Goal: Task Accomplishment & Management: Manage account settings

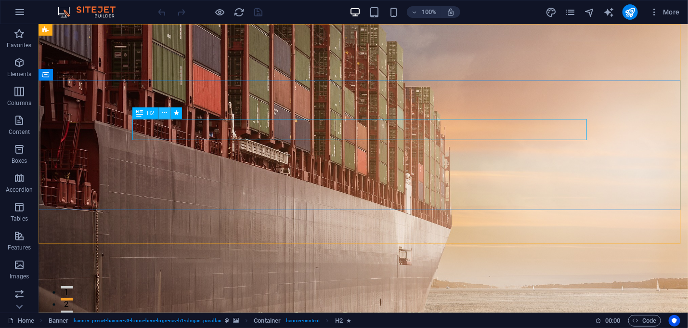
click at [163, 115] on icon at bounding box center [164, 113] width 5 height 10
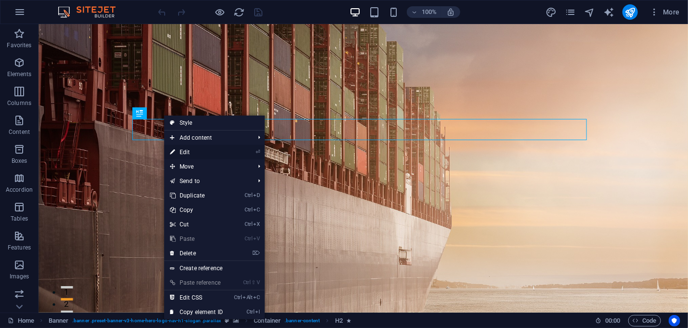
click at [180, 147] on link "⏎ Edit" at bounding box center [196, 152] width 65 height 14
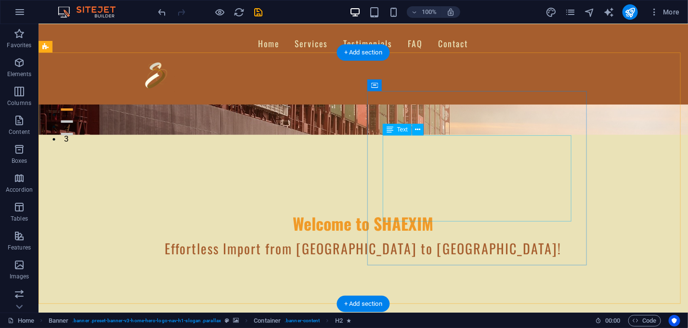
scroll to position [193, 0]
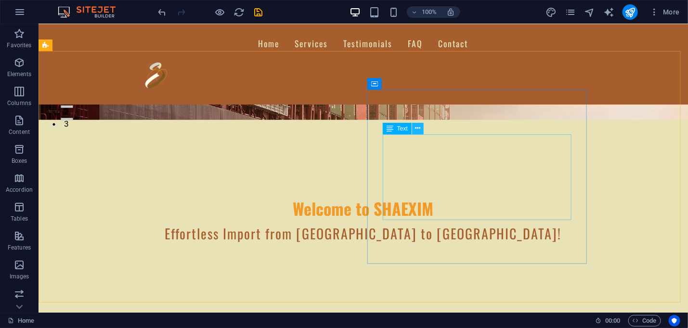
click at [418, 129] on icon at bounding box center [417, 128] width 5 height 10
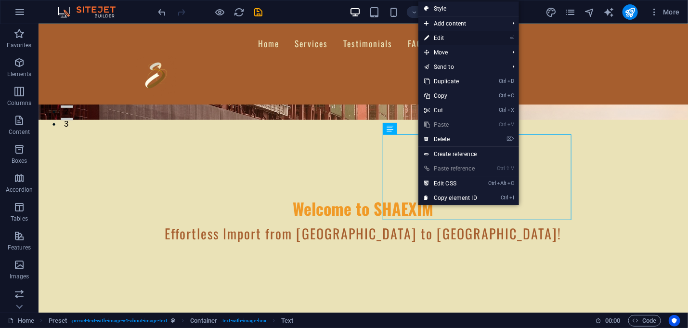
click at [442, 35] on link "⏎ Edit" at bounding box center [451, 38] width 65 height 14
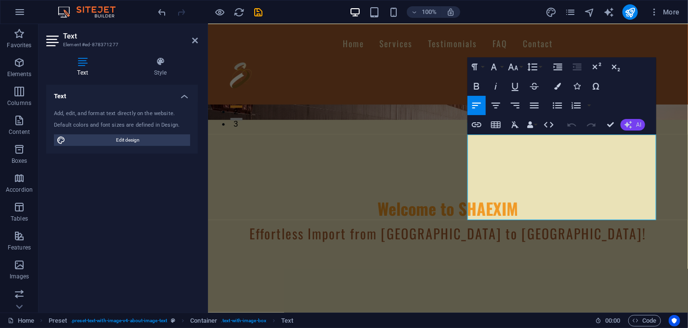
click at [630, 122] on icon "button" at bounding box center [629, 125] width 8 height 8
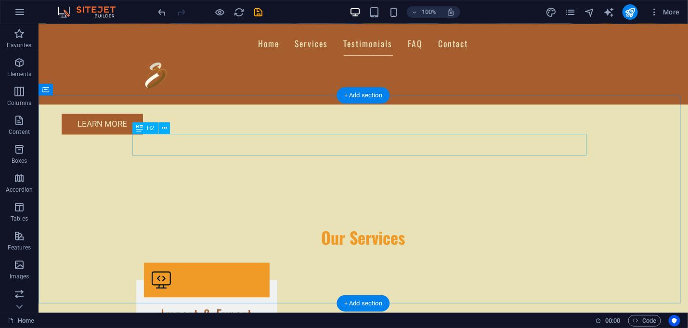
scroll to position [819, 0]
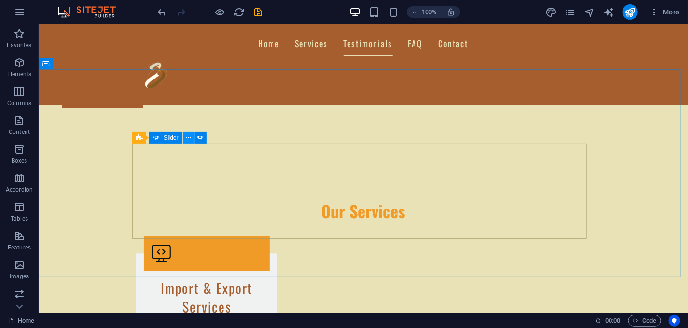
click at [187, 136] on icon at bounding box center [188, 138] width 5 height 10
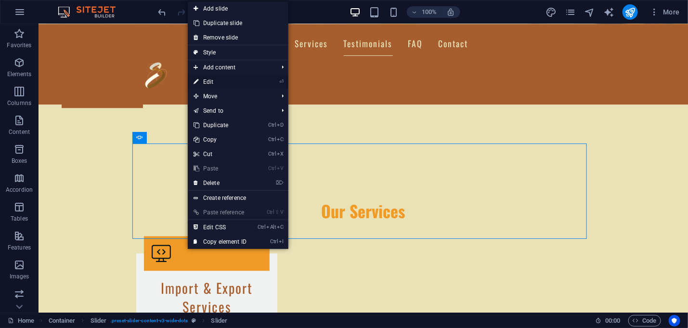
click at [218, 79] on link "⏎ Edit" at bounding box center [220, 82] width 65 height 14
select select "ms"
select select "s"
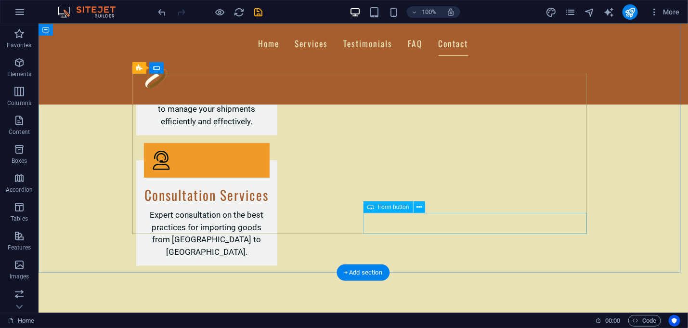
scroll to position [1638, 0]
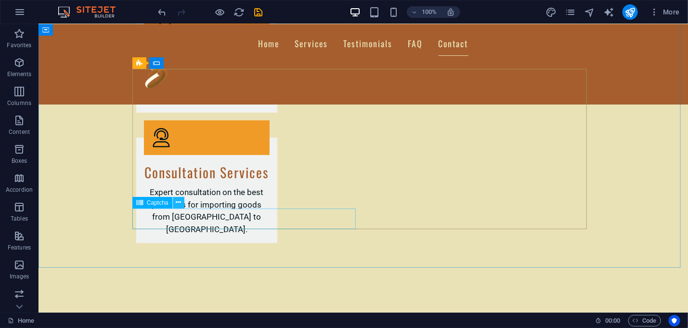
click at [181, 202] on icon at bounding box center [178, 203] width 5 height 10
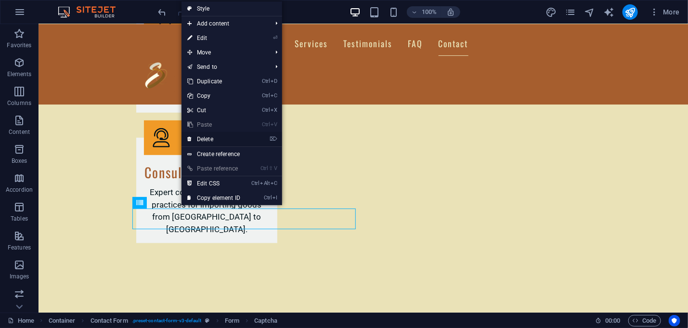
click at [202, 138] on link "⌦ Delete" at bounding box center [214, 139] width 65 height 14
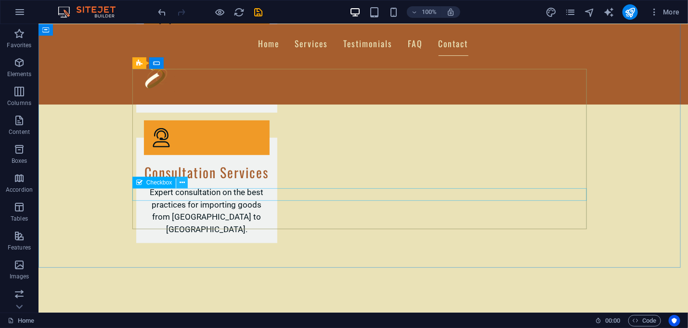
click at [182, 183] on icon at bounding box center [182, 183] width 5 height 10
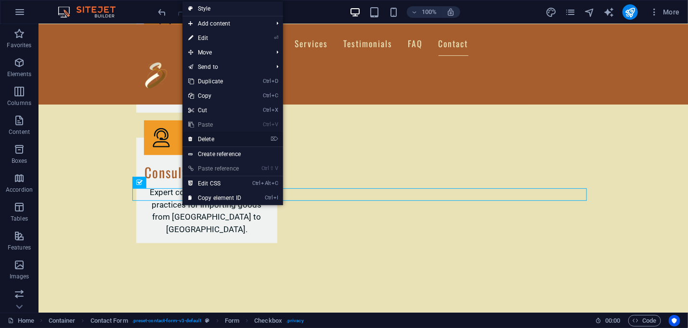
click at [212, 139] on link "⌦ Delete" at bounding box center [215, 139] width 65 height 14
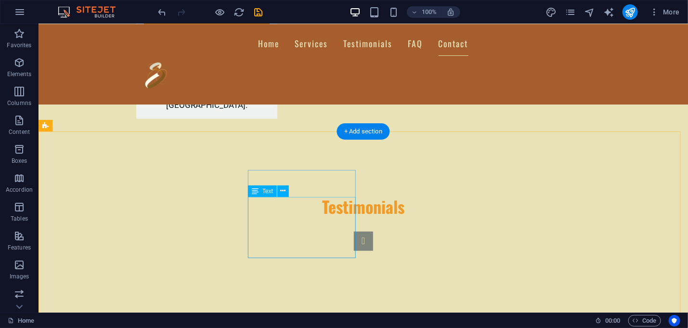
scroll to position [1798, 0]
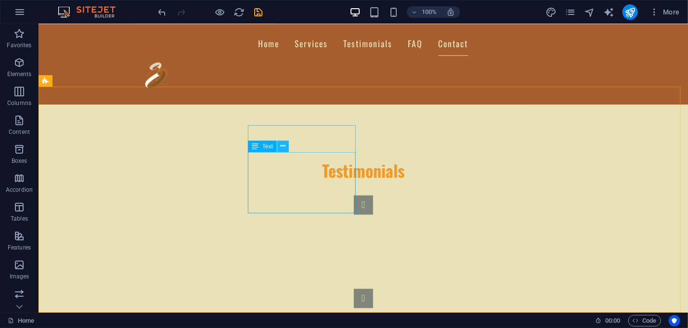
click at [284, 143] on icon at bounding box center [282, 146] width 5 height 10
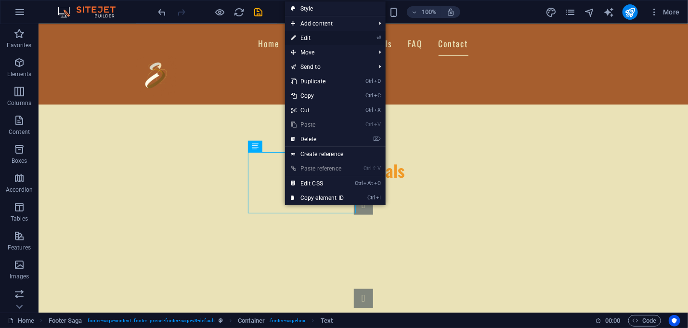
click at [307, 40] on link "⏎ Edit" at bounding box center [317, 38] width 65 height 14
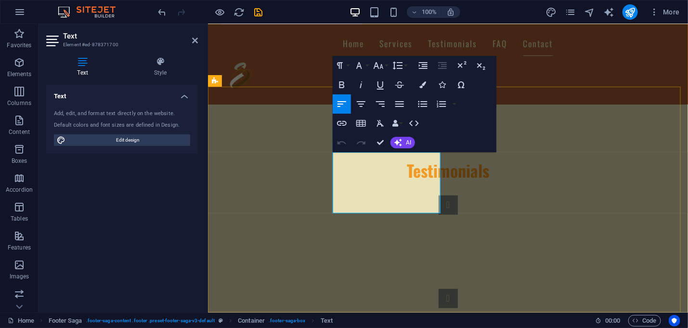
drag, startPoint x: 380, startPoint y: 170, endPoint x: 339, endPoint y: 155, distance: 43.8
drag, startPoint x: 334, startPoint y: 166, endPoint x: 545, endPoint y: 190, distance: 211.9
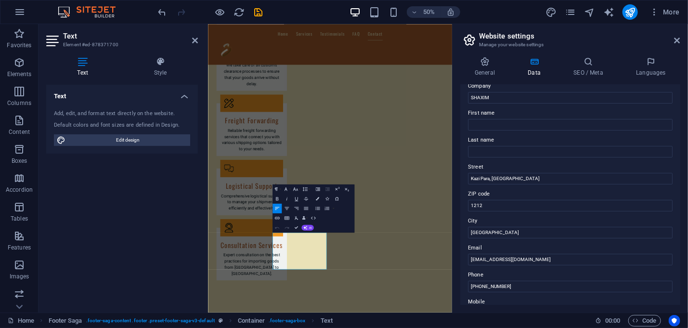
scroll to position [48, 0]
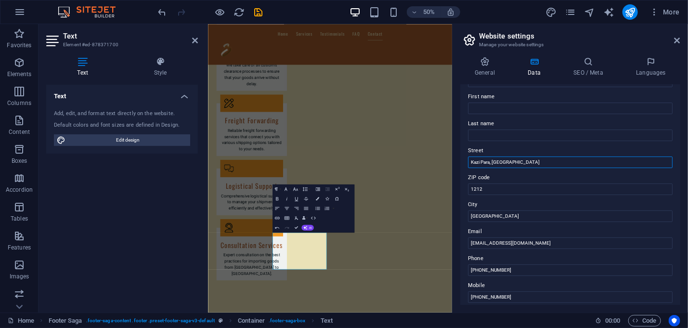
drag, startPoint x: 517, startPoint y: 159, endPoint x: 469, endPoint y: 159, distance: 48.2
click at [469, 159] on input "Kazi Para, [GEOGRAPHIC_DATA]" at bounding box center [570, 163] width 205 height 12
type input "[GEOGRAPHIC_DATA] (4th Floor), [GEOGRAPHIC_DATA] -1216"
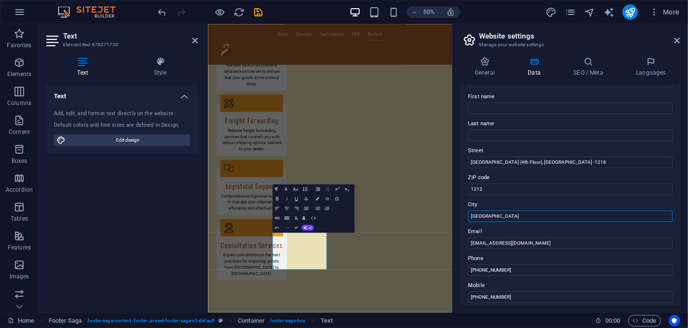
click at [524, 217] on input "[GEOGRAPHIC_DATA]" at bounding box center [570, 217] width 205 height 12
type input "D"
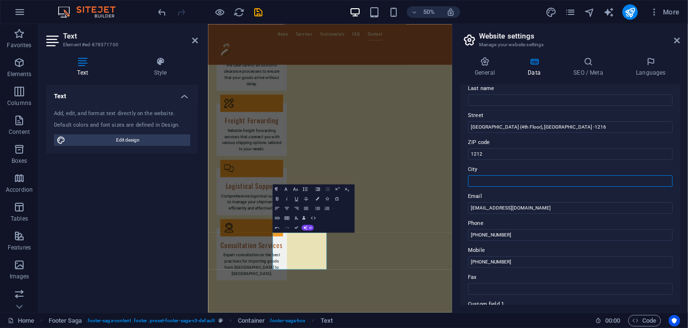
scroll to position [96, 0]
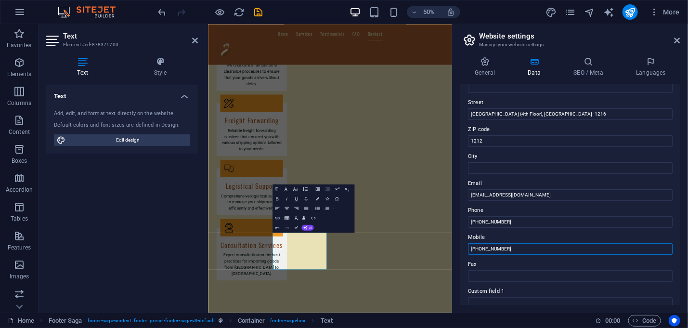
drag, startPoint x: 518, startPoint y: 247, endPoint x: 465, endPoint y: 247, distance: 53.5
click at [465, 247] on div "Contact data for this website. This can be used everywhere on the website and w…" at bounding box center [571, 195] width 220 height 220
drag, startPoint x: 516, startPoint y: 220, endPoint x: 465, endPoint y: 219, distance: 51.6
click at [465, 219] on div "Contact data for this website. This can be used everywhere on the website and w…" at bounding box center [571, 195] width 220 height 220
paste input "730904266"
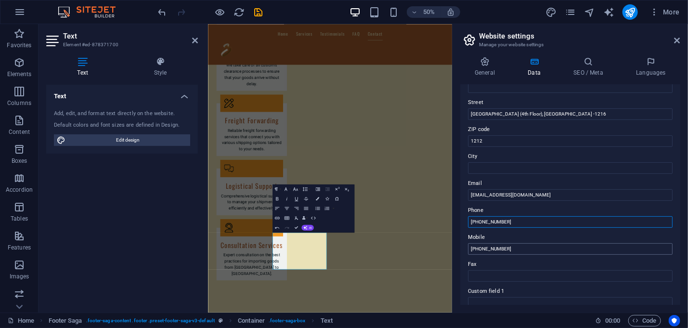
type input "[PHONE_NUMBER]"
drag, startPoint x: 522, startPoint y: 248, endPoint x: 464, endPoint y: 248, distance: 57.3
click at [464, 248] on div "Contact data for this website. This can be used everywhere on the website and w…" at bounding box center [571, 195] width 220 height 220
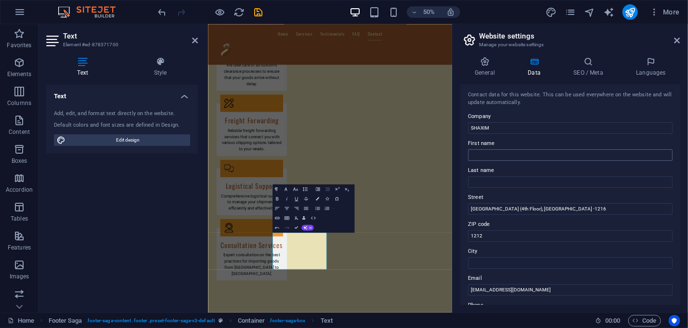
scroll to position [0, 0]
type input "[PHONE_NUMBER]"
click at [676, 38] on icon at bounding box center [678, 41] width 6 height 8
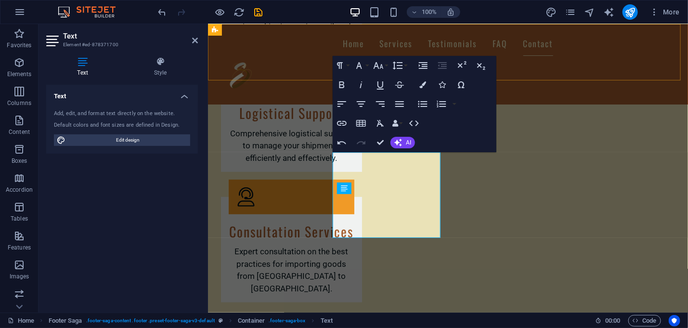
scroll to position [1798, 0]
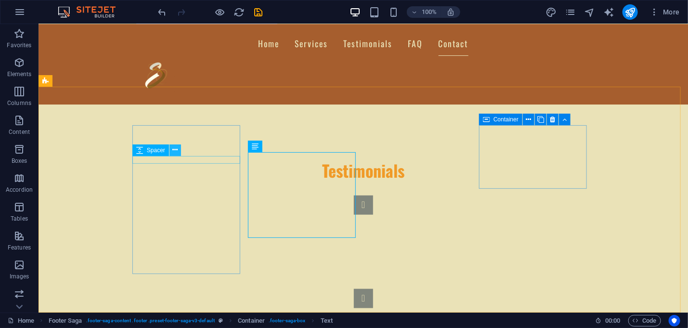
click at [172, 150] on icon at bounding box center [174, 150] width 5 height 10
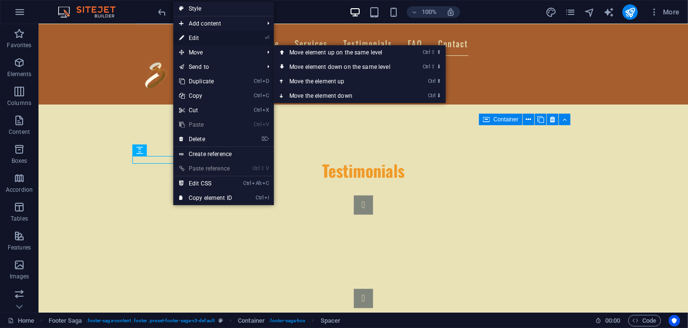
click at [198, 36] on link "⏎ Edit" at bounding box center [205, 38] width 65 height 14
select select "px"
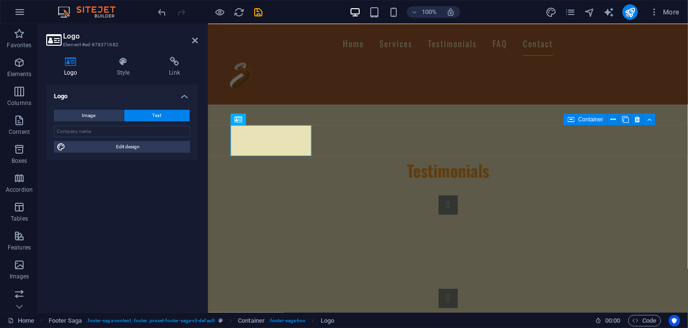
click at [74, 67] on h4 "Logo" at bounding box center [72, 67] width 53 height 20
click at [93, 116] on span "Image" at bounding box center [88, 116] width 13 height 12
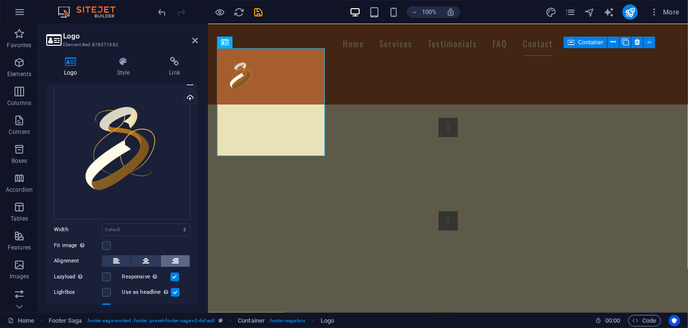
scroll to position [79, 0]
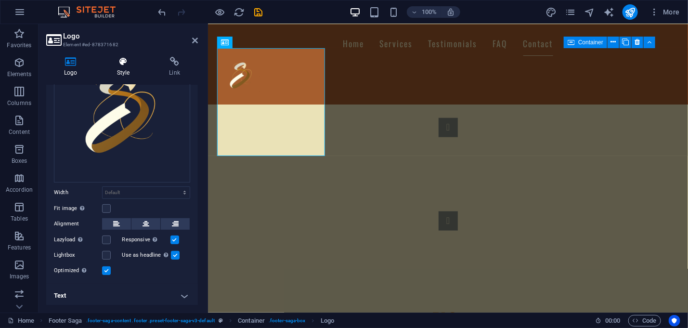
click at [123, 64] on icon at bounding box center [123, 62] width 49 height 10
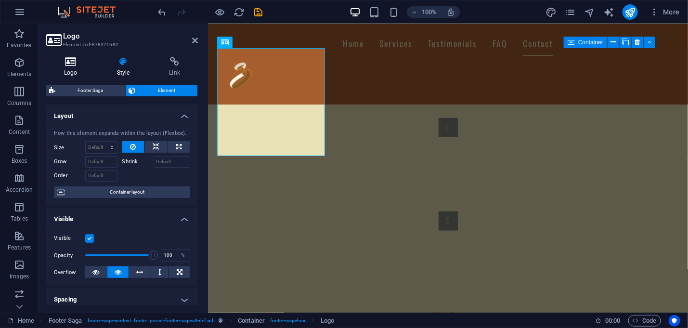
click at [74, 66] on icon at bounding box center [70, 62] width 49 height 10
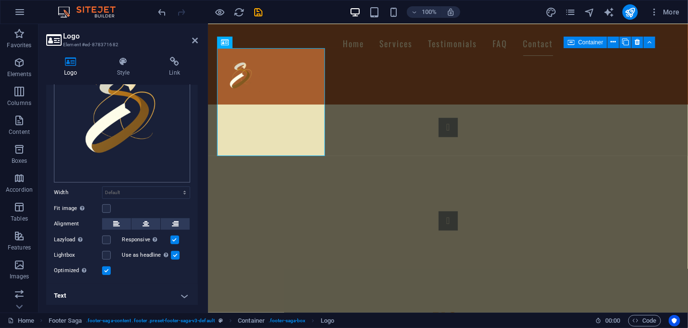
scroll to position [0, 0]
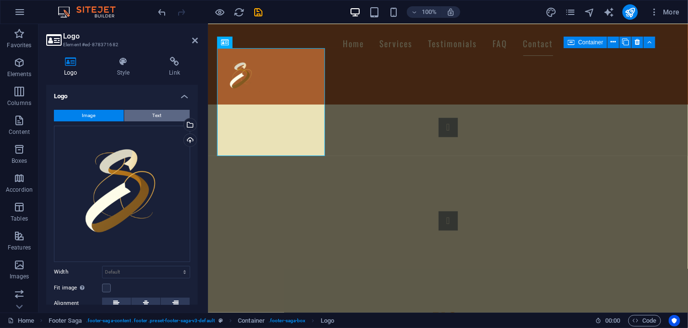
click at [153, 115] on span "Text" at bounding box center [157, 116] width 9 height 12
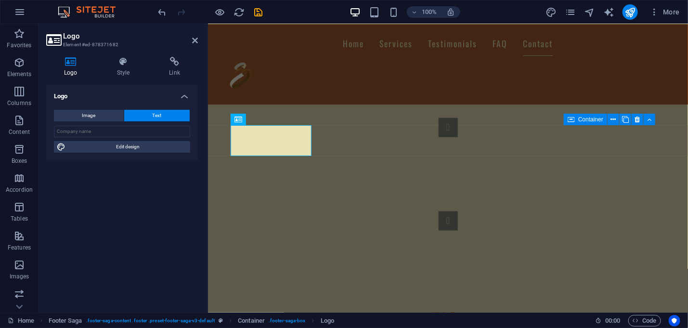
scroll to position [1798, 0]
click at [133, 133] on input "text" at bounding box center [122, 132] width 136 height 12
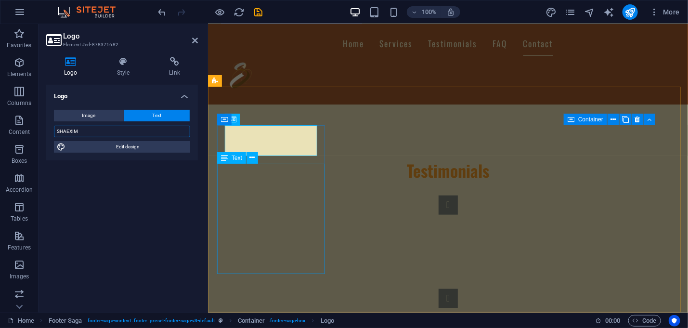
type input "SHAEXIM"
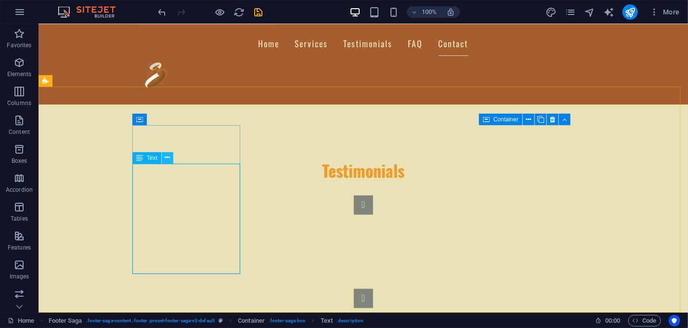
click at [166, 157] on icon at bounding box center [167, 158] width 5 height 10
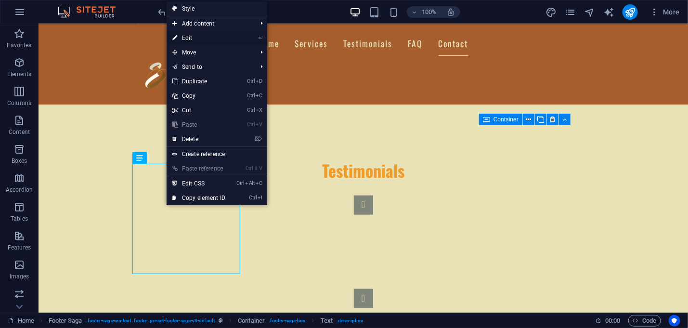
click at [192, 34] on link "⏎ Edit" at bounding box center [199, 38] width 65 height 14
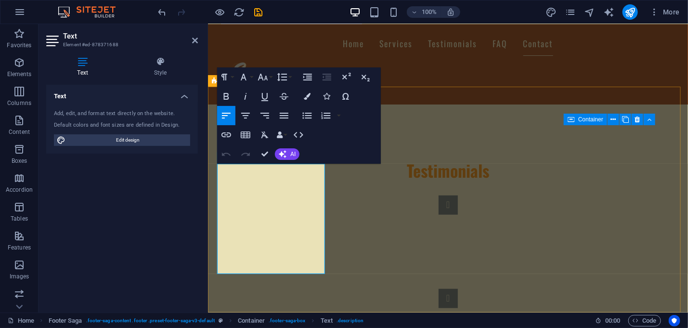
drag, startPoint x: 290, startPoint y: 266, endPoint x: 226, endPoint y: 268, distance: 64.1
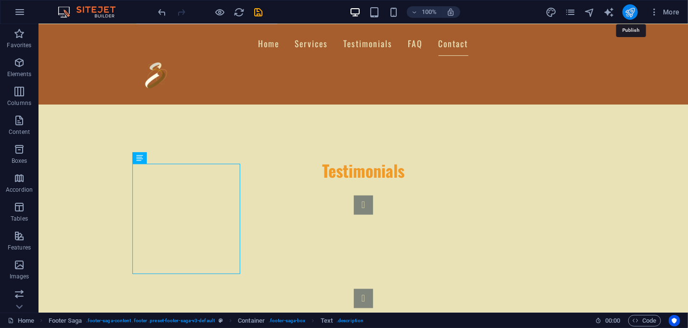
click at [633, 11] on icon "publish" at bounding box center [630, 12] width 11 height 11
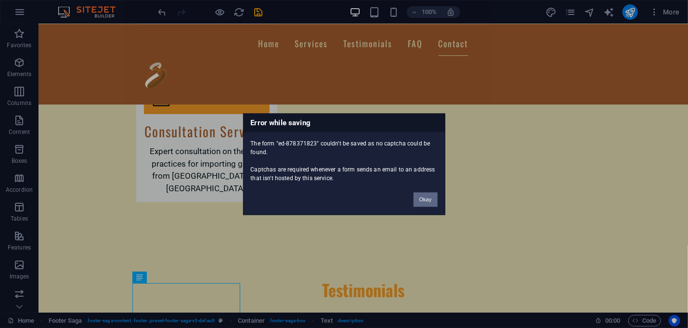
click at [422, 195] on button "Okay" at bounding box center [426, 199] width 24 height 14
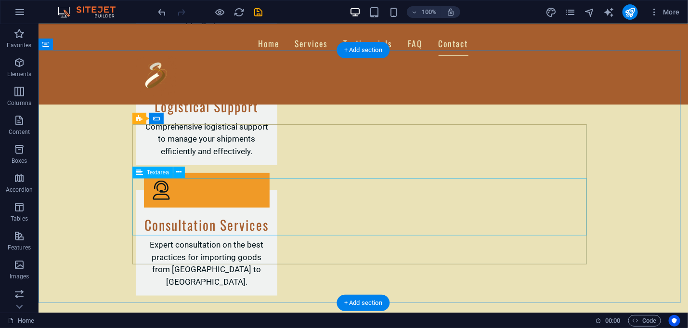
scroll to position [1631, 0]
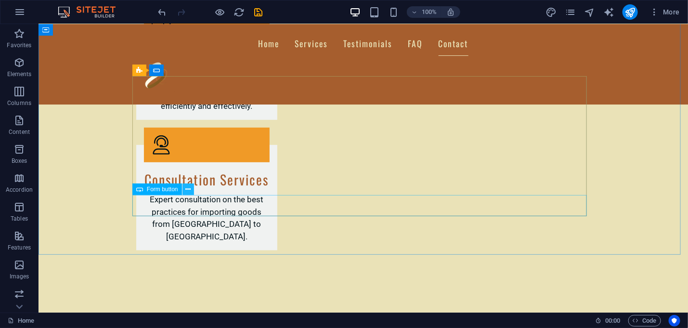
click at [185, 190] on icon at bounding box center [187, 190] width 5 height 10
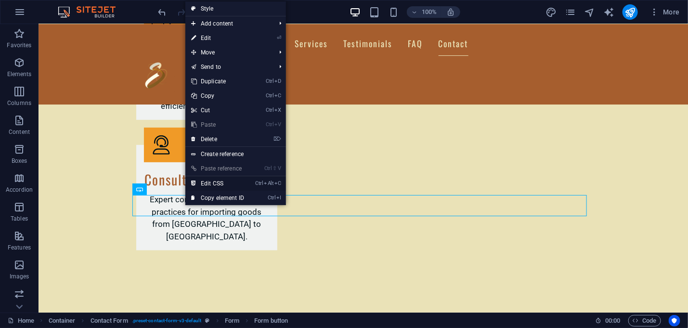
click at [214, 179] on link "Ctrl Alt C Edit CSS" at bounding box center [217, 183] width 65 height 14
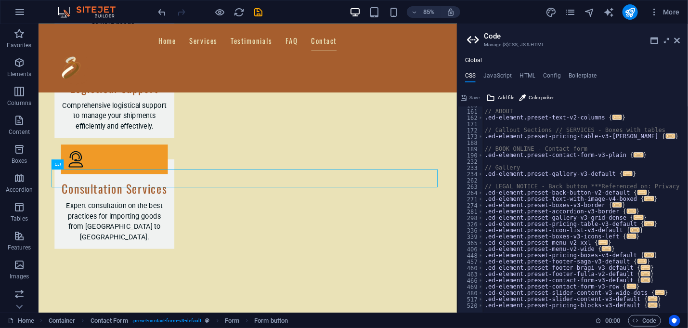
scroll to position [0, 0]
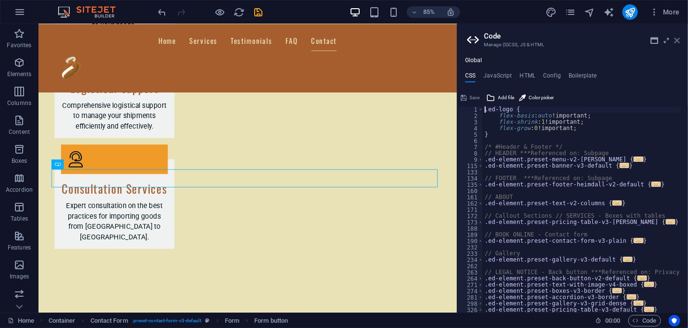
click at [675, 37] on icon at bounding box center [678, 41] width 6 height 8
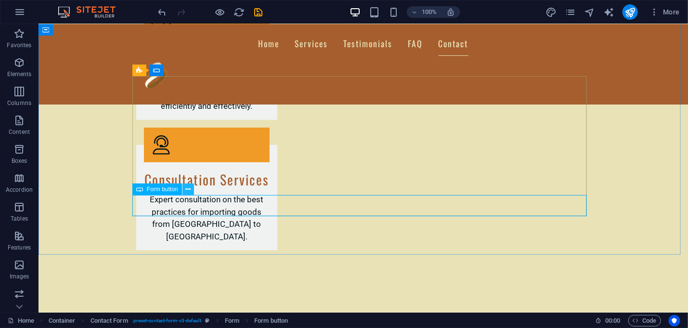
click at [185, 189] on icon at bounding box center [187, 190] width 5 height 10
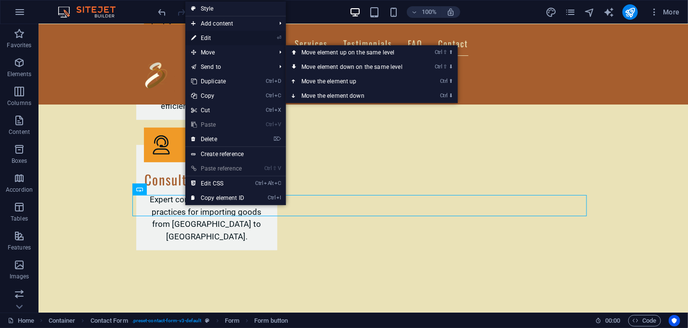
click at [220, 40] on link "⏎ Edit" at bounding box center [217, 38] width 65 height 14
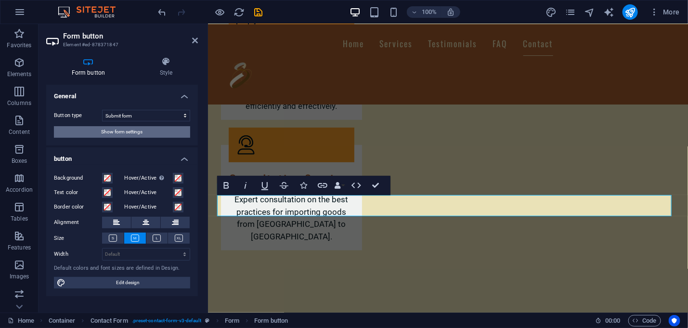
click at [148, 134] on button "Show form settings" at bounding box center [122, 132] width 136 height 12
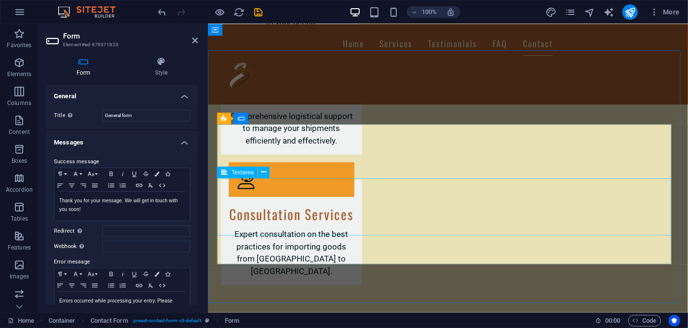
scroll to position [1583, 0]
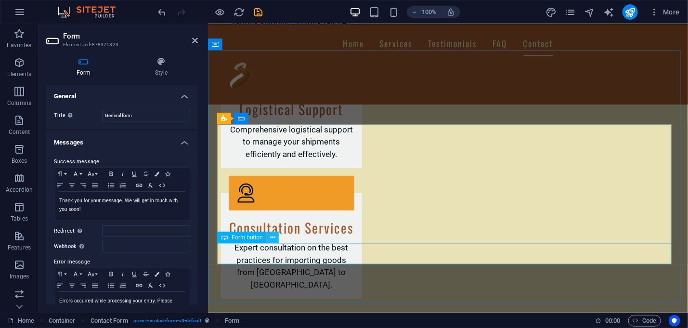
click at [271, 238] on icon at bounding box center [272, 238] width 5 height 10
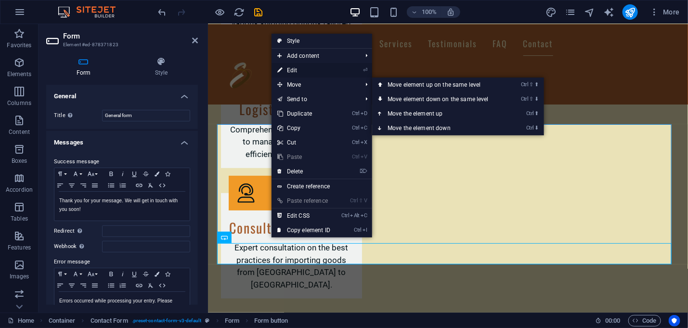
click at [297, 71] on link "⏎ Edit" at bounding box center [304, 70] width 65 height 14
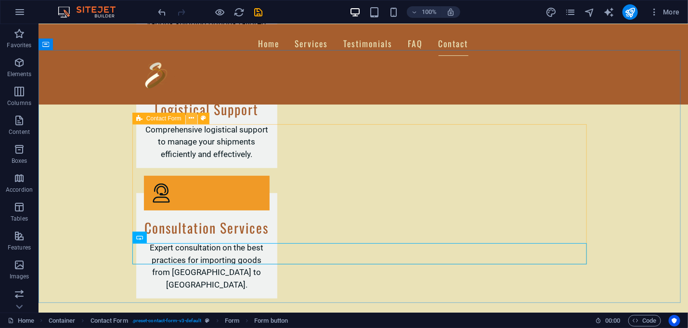
click at [193, 118] on icon at bounding box center [191, 118] width 5 height 10
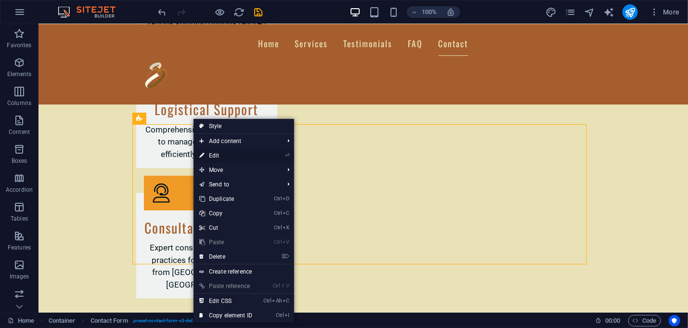
click at [224, 154] on link "⏎ Edit" at bounding box center [226, 155] width 65 height 14
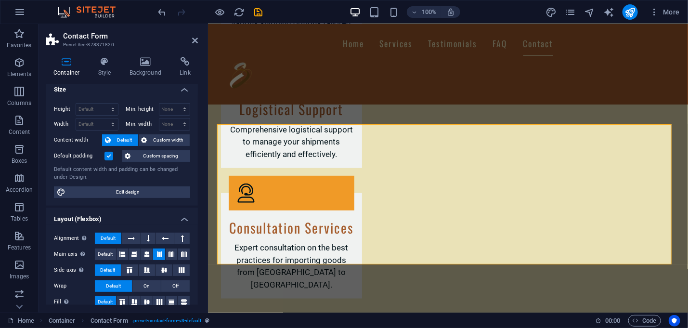
scroll to position [0, 0]
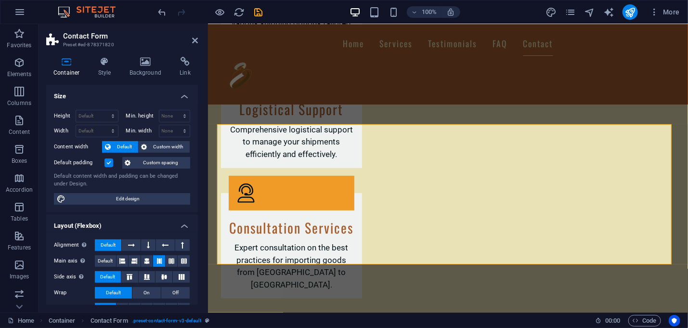
click at [190, 39] on h2 "Contact Form" at bounding box center [130, 36] width 135 height 9
click at [197, 38] on icon at bounding box center [195, 41] width 6 height 8
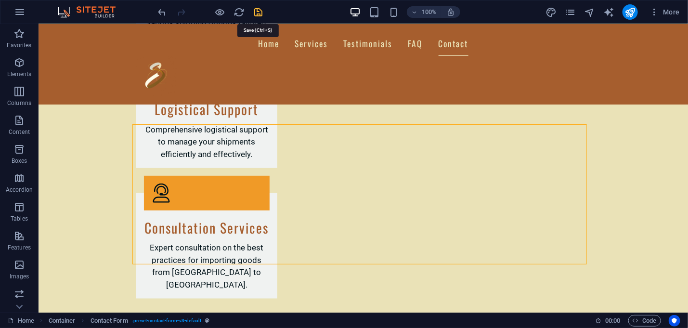
click at [259, 11] on icon "save" at bounding box center [258, 12] width 11 height 11
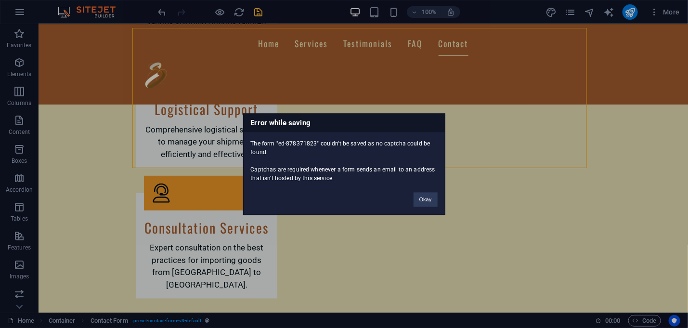
scroll to position [1679, 0]
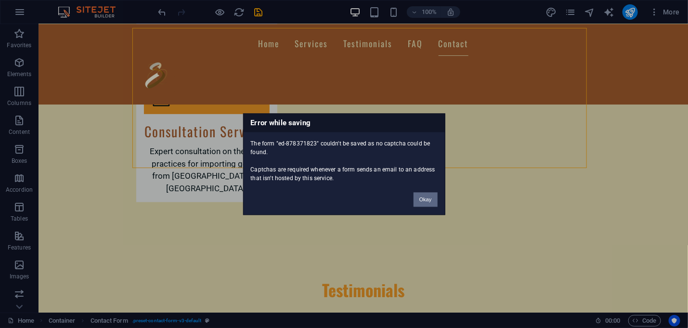
click at [425, 195] on button "Okay" at bounding box center [426, 199] width 24 height 14
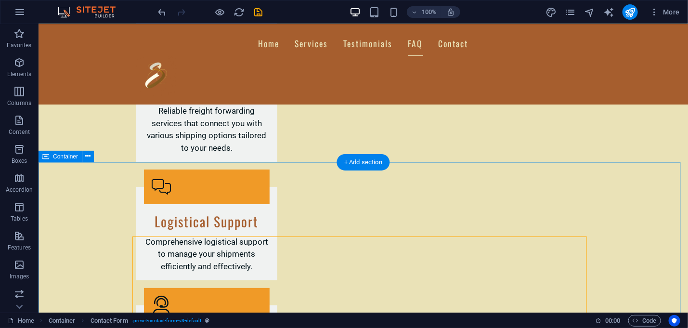
scroll to position [1486, 0]
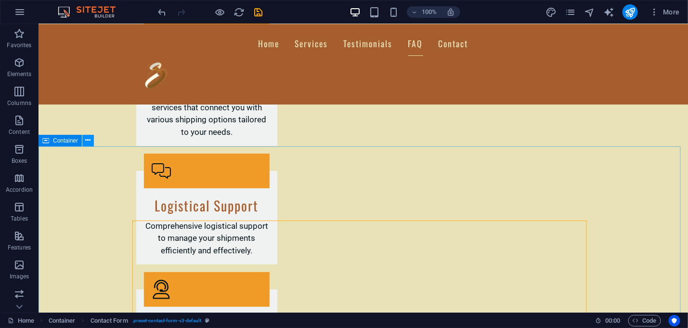
click at [91, 137] on icon at bounding box center [88, 140] width 5 height 10
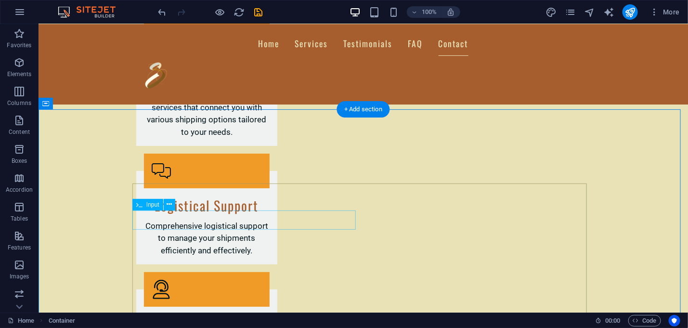
scroll to position [1631, 0]
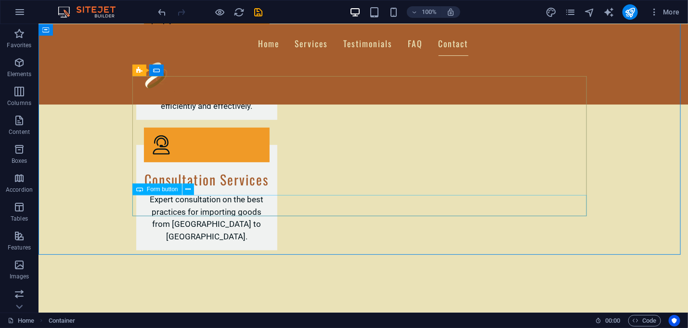
click at [144, 191] on div "Form button" at bounding box center [157, 190] width 50 height 12
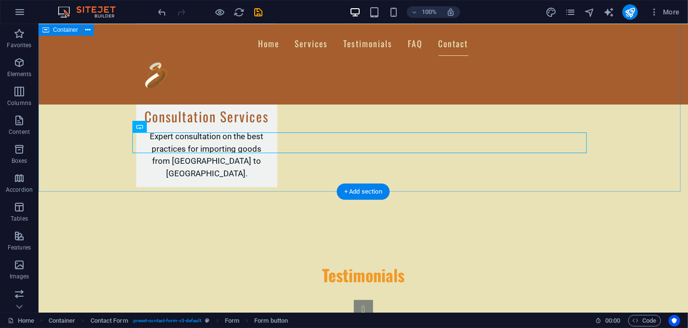
scroll to position [1679, 0]
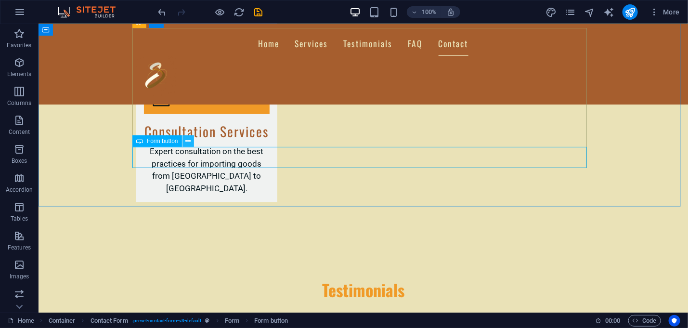
click at [186, 141] on icon at bounding box center [187, 141] width 5 height 10
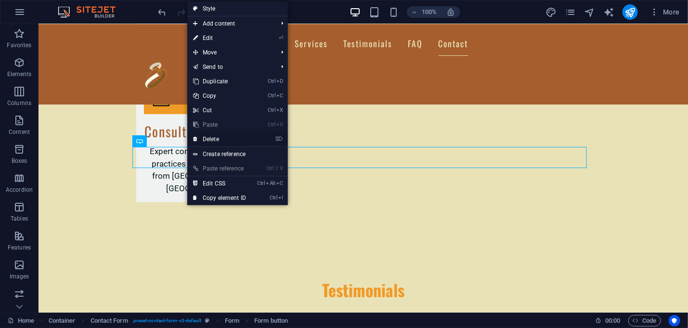
click at [199, 139] on link "⌦ Delete" at bounding box center [219, 139] width 65 height 14
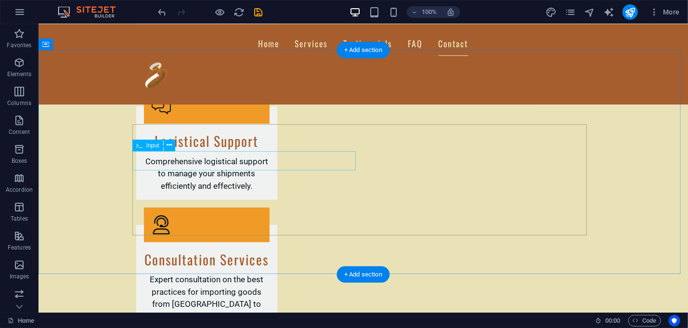
scroll to position [1583, 0]
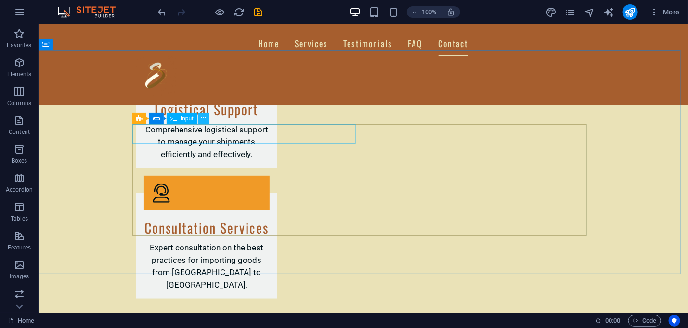
click at [205, 118] on icon at bounding box center [203, 118] width 5 height 10
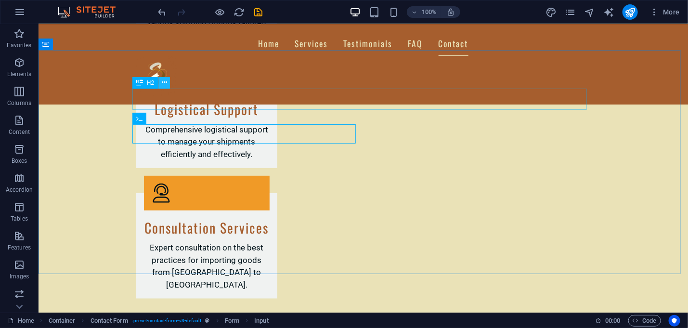
click at [166, 84] on icon at bounding box center [164, 83] width 5 height 10
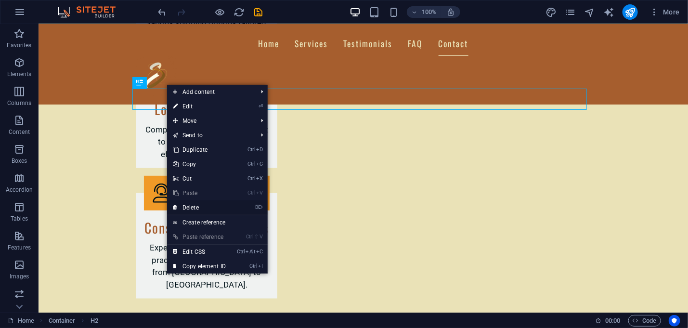
click at [189, 205] on link "⌦ Delete" at bounding box center [199, 207] width 65 height 14
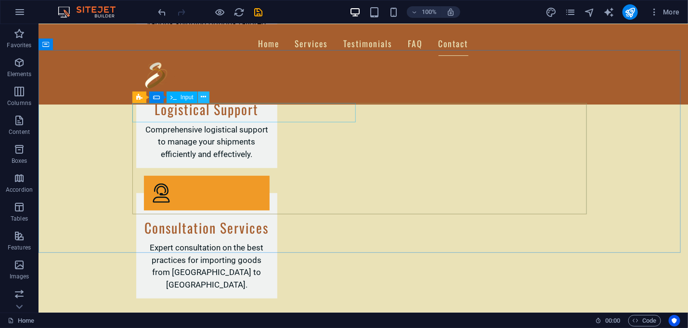
click at [203, 98] on icon at bounding box center [203, 97] width 5 height 10
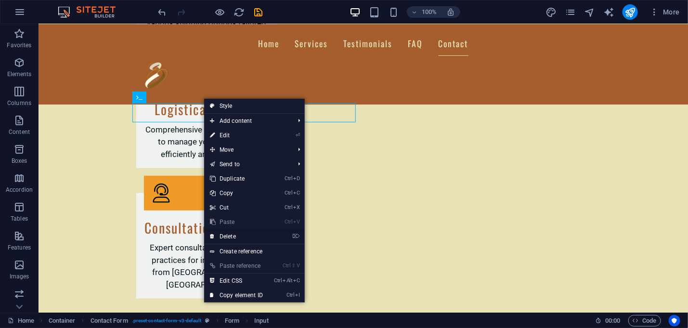
click at [224, 232] on link "⌦ Delete" at bounding box center [236, 236] width 65 height 14
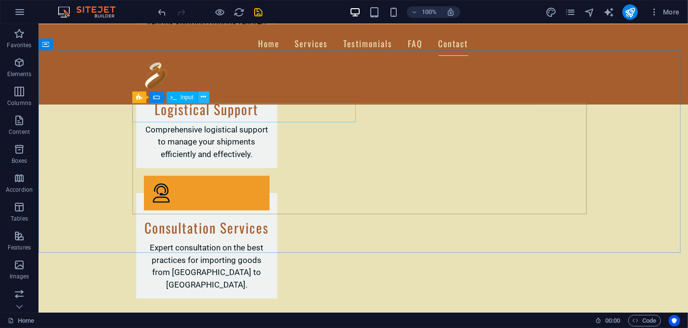
click at [200, 96] on button at bounding box center [204, 98] width 12 height 12
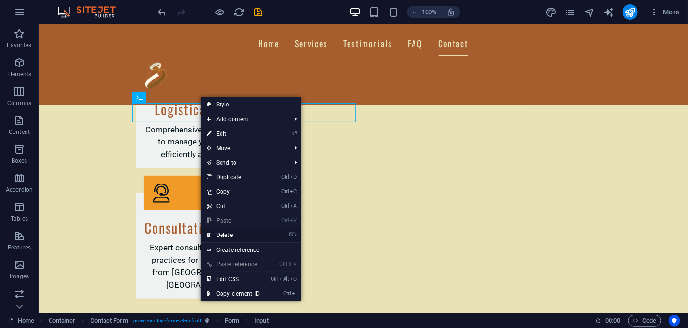
drag, startPoint x: 230, startPoint y: 234, endPoint x: 192, endPoint y: 192, distance: 56.6
click at [230, 234] on link "⌦ Delete" at bounding box center [233, 235] width 65 height 14
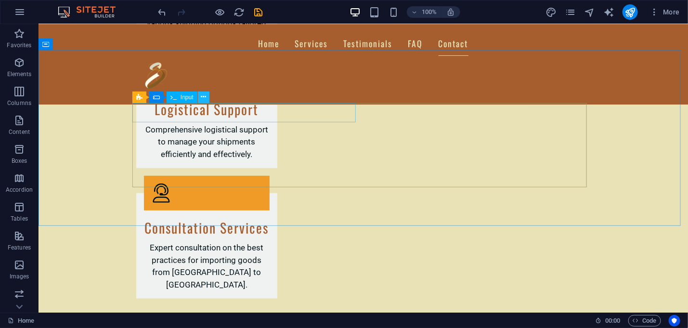
click at [202, 97] on icon at bounding box center [203, 97] width 5 height 10
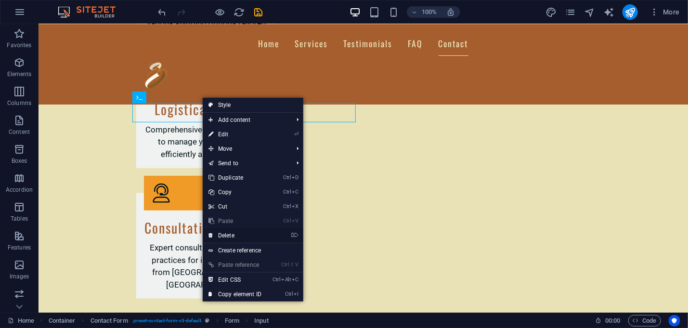
click at [226, 233] on link "⌦ Delete" at bounding box center [235, 235] width 65 height 14
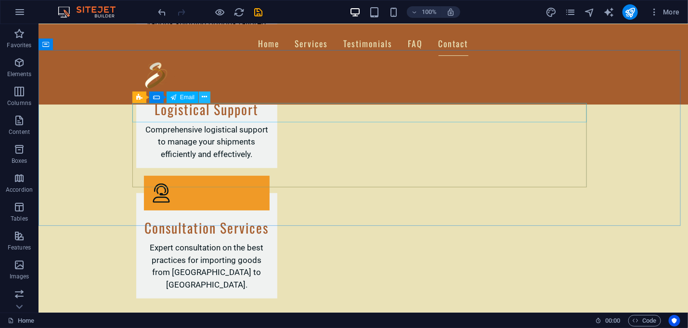
click at [202, 96] on icon at bounding box center [204, 97] width 5 height 10
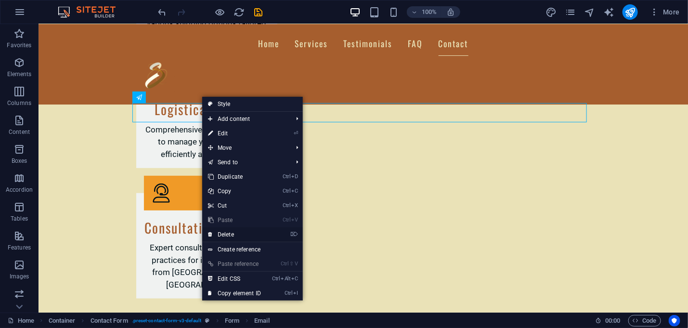
click at [235, 232] on link "⌦ Delete" at bounding box center [234, 234] width 65 height 14
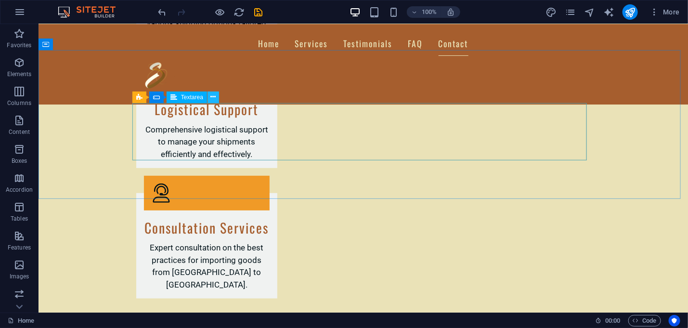
click at [212, 94] on icon at bounding box center [213, 97] width 5 height 10
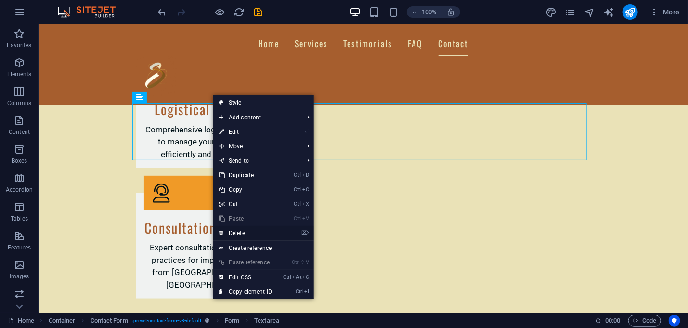
click at [245, 233] on link "⌦ Delete" at bounding box center [245, 233] width 65 height 14
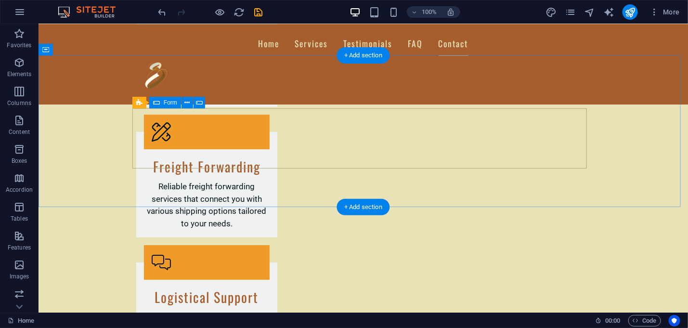
scroll to position [1390, 0]
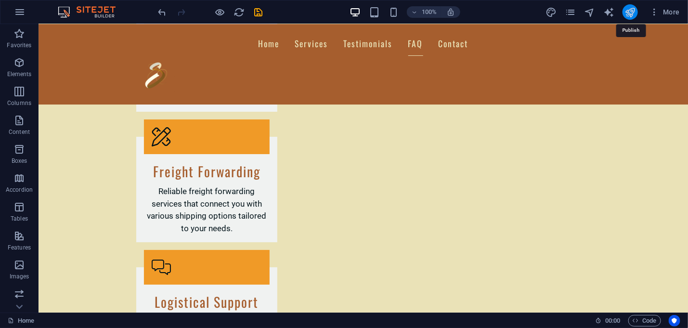
click at [629, 12] on icon "publish" at bounding box center [630, 12] width 11 height 11
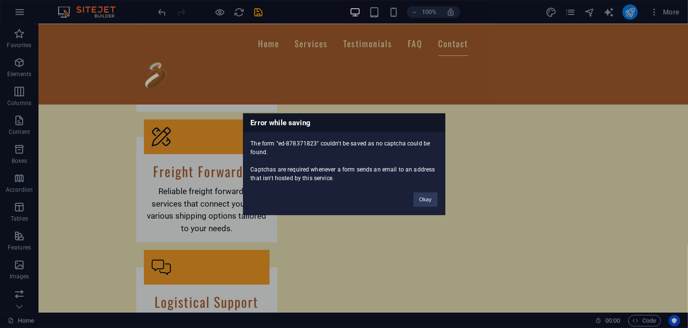
scroll to position [1658, 0]
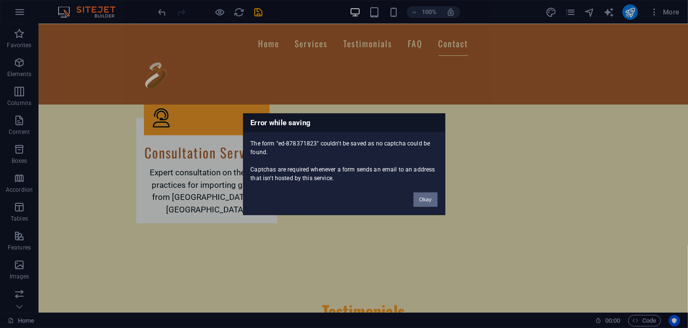
click at [422, 196] on button "Okay" at bounding box center [426, 199] width 24 height 14
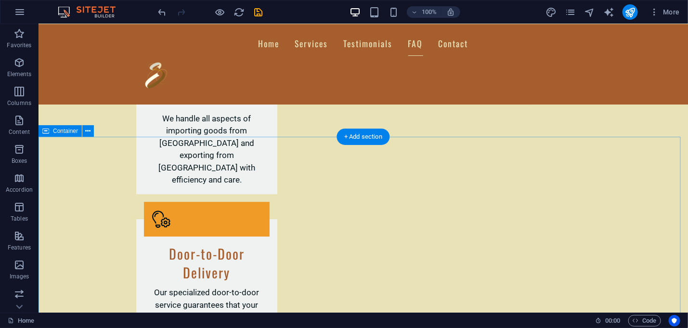
scroll to position [1031, 0]
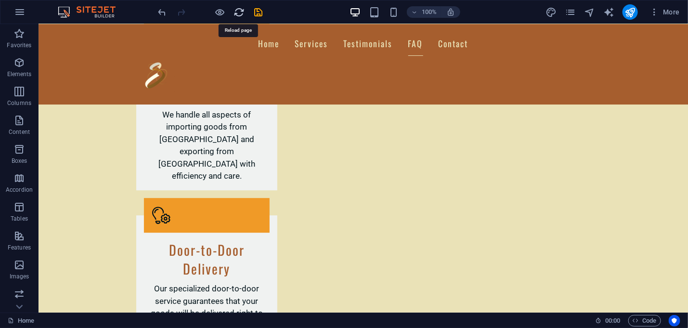
click at [240, 13] on icon "reload" at bounding box center [239, 12] width 11 height 11
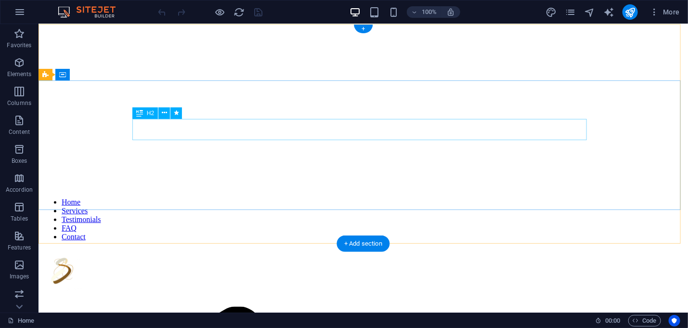
scroll to position [0, 0]
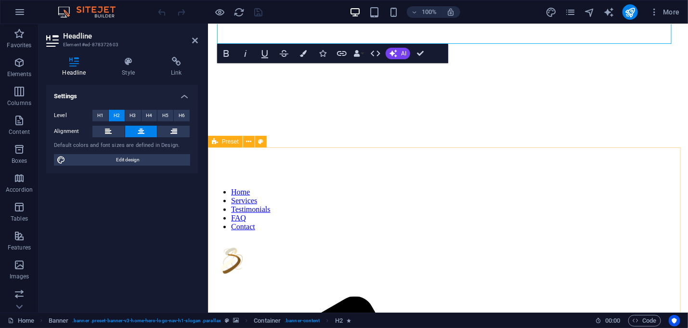
scroll to position [145, 0]
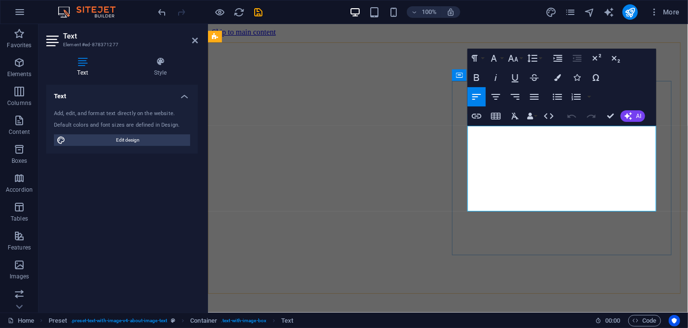
scroll to position [201, 0]
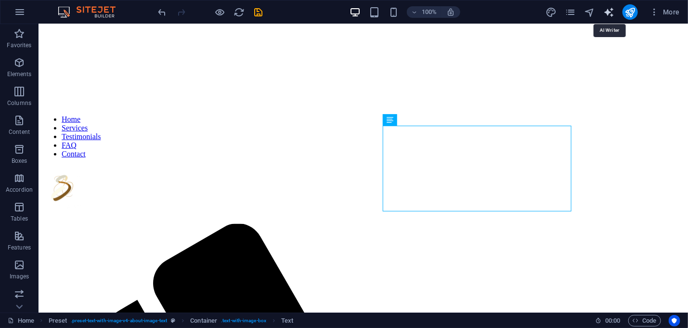
click at [610, 11] on icon "text_generator" at bounding box center [609, 12] width 11 height 11
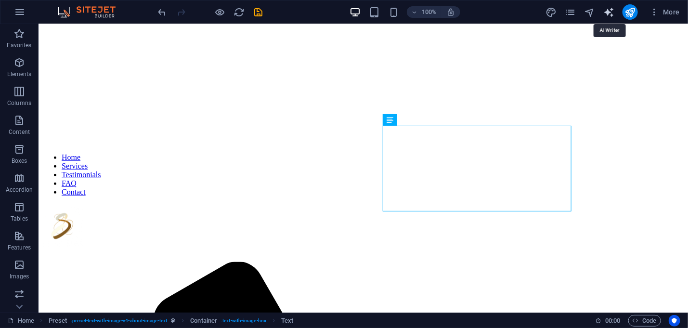
select select "English"
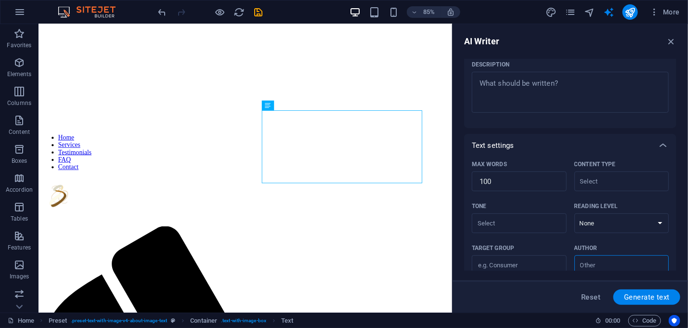
scroll to position [0, 0]
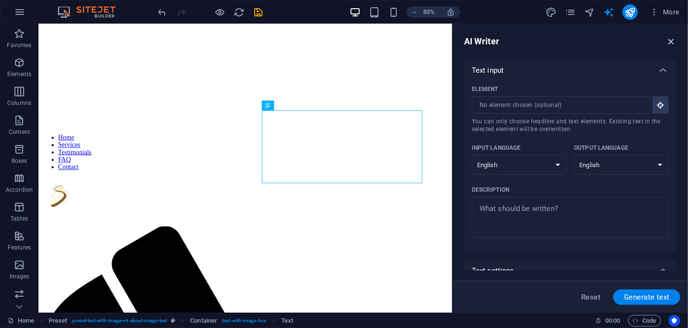
click at [673, 41] on icon "button" at bounding box center [671, 41] width 11 height 11
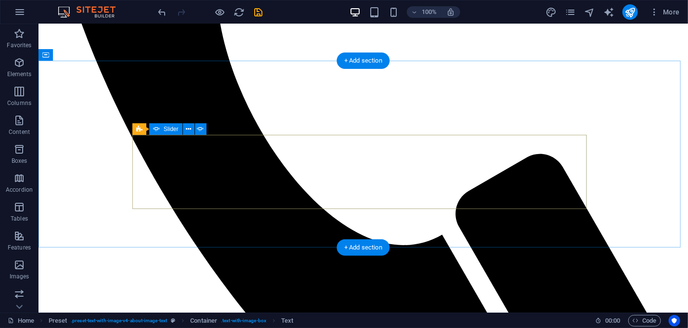
scroll to position [779, 0]
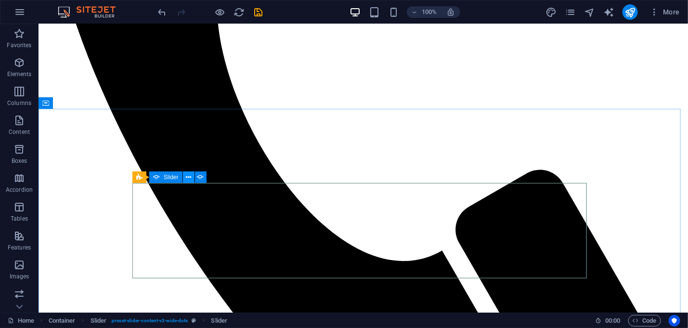
click at [191, 179] on icon at bounding box center [188, 177] width 5 height 10
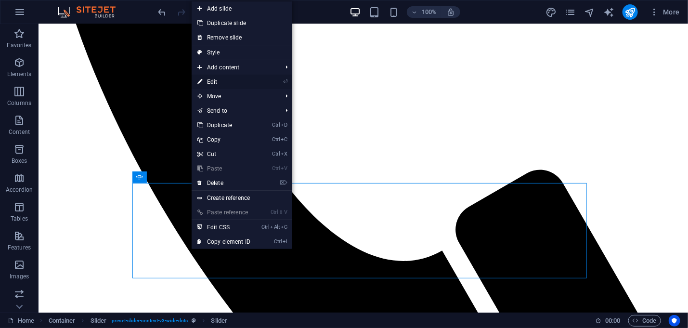
drag, startPoint x: 221, startPoint y: 82, endPoint x: 13, endPoint y: 57, distance: 209.1
click at [221, 82] on link "⏎ Edit" at bounding box center [224, 82] width 65 height 14
select select "ms"
select select "s"
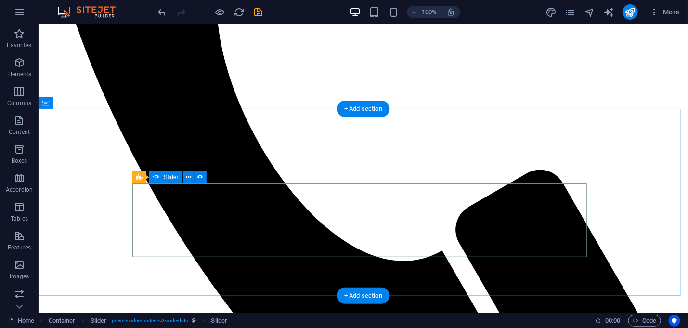
click at [186, 178] on icon at bounding box center [188, 177] width 5 height 10
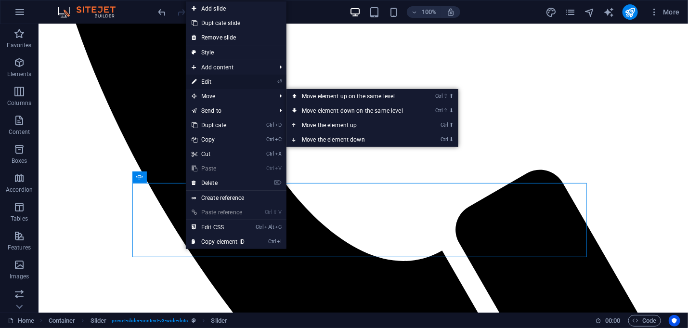
click at [203, 82] on link "⏎ Edit" at bounding box center [218, 82] width 65 height 14
select select "ms"
select select "s"
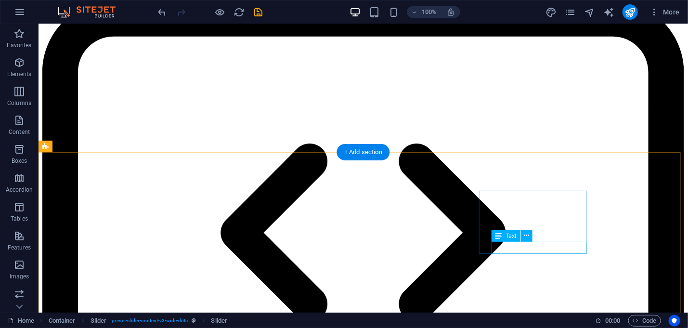
scroll to position [1791, 0]
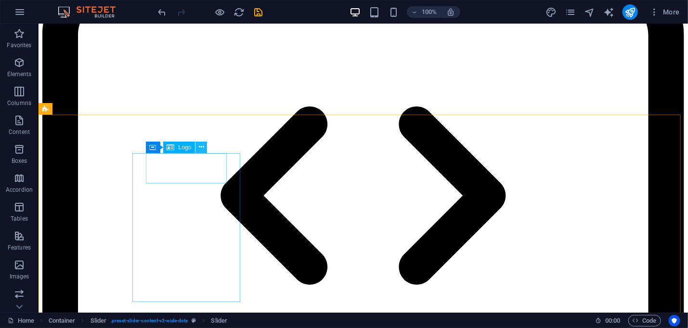
click at [199, 147] on icon at bounding box center [201, 147] width 5 height 10
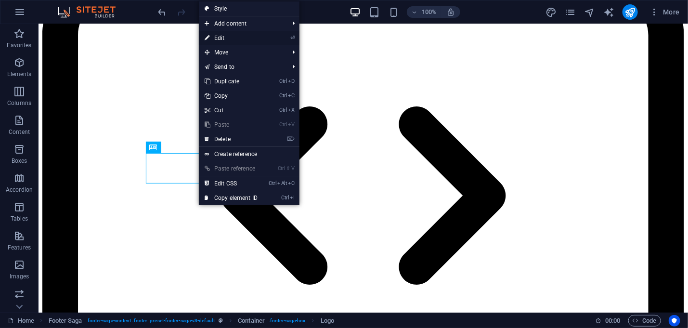
drag, startPoint x: 222, startPoint y: 35, endPoint x: 14, endPoint y: 11, distance: 209.0
click at [222, 35] on link "⏎ Edit" at bounding box center [231, 38] width 65 height 14
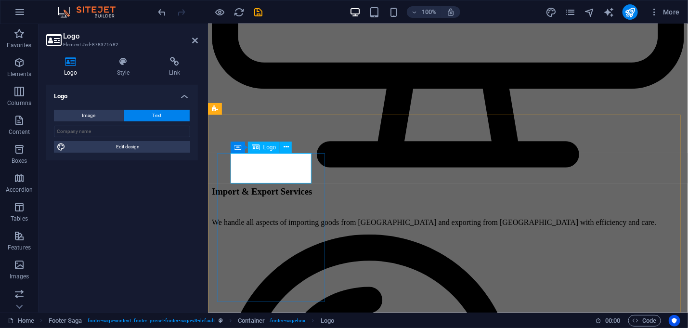
click at [108, 131] on input "text" at bounding box center [122, 132] width 136 height 12
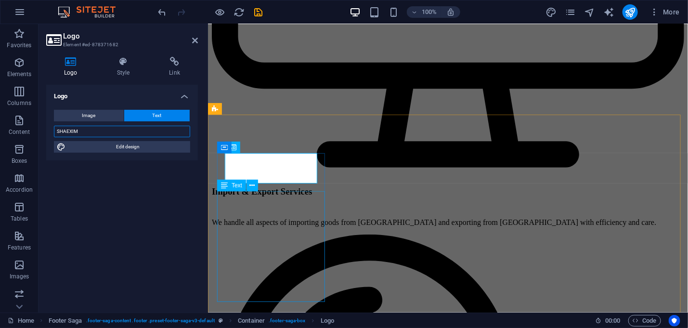
type input "SHAEXIM"
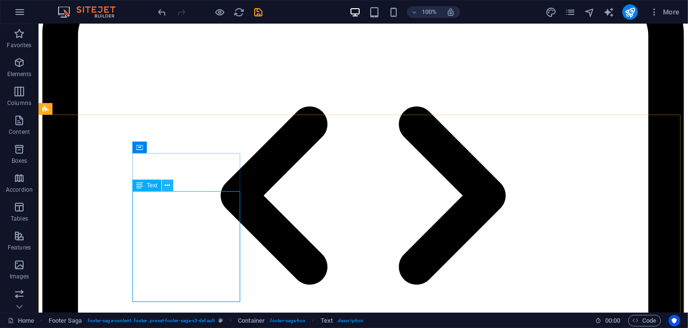
click at [164, 185] on button at bounding box center [168, 186] width 12 height 12
click at [170, 189] on icon at bounding box center [167, 186] width 5 height 10
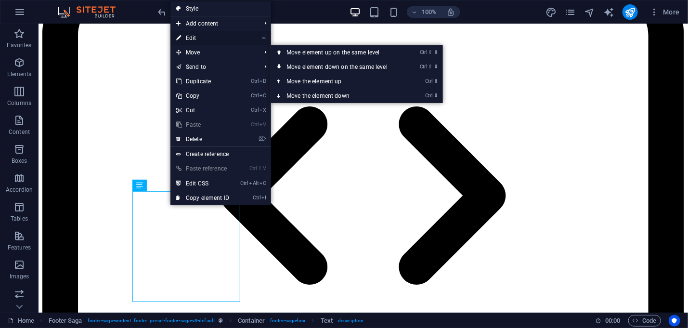
click at [196, 37] on link "⏎ Edit" at bounding box center [203, 38] width 65 height 14
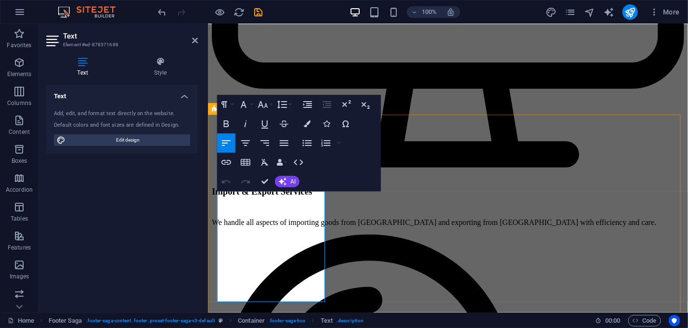
drag, startPoint x: 293, startPoint y: 296, endPoint x: 226, endPoint y: 296, distance: 67.4
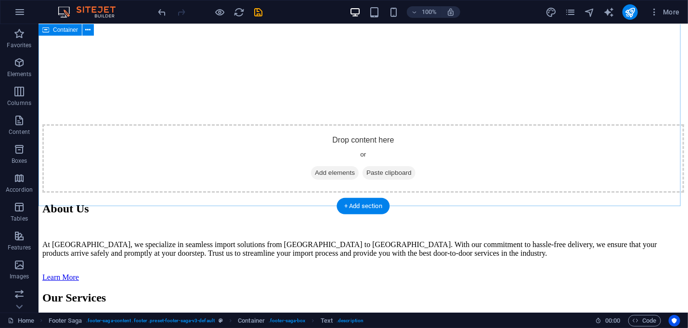
scroll to position [1337, 0]
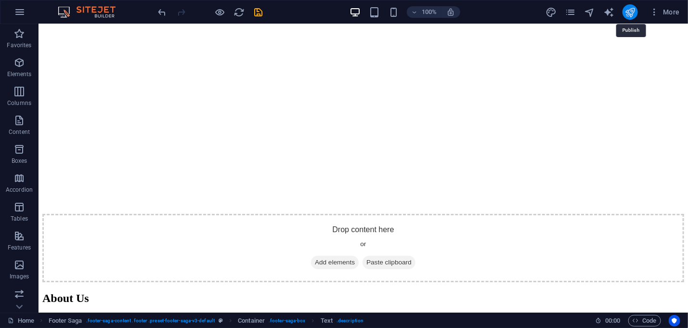
click at [633, 11] on icon "publish" at bounding box center [630, 12] width 11 height 11
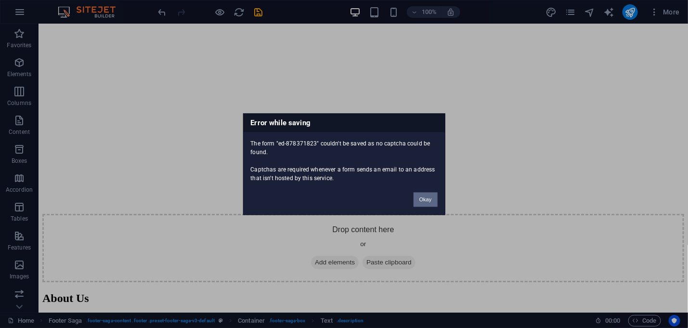
drag, startPoint x: 431, startPoint y: 199, endPoint x: 392, endPoint y: 175, distance: 45.9
click at [431, 199] on button "Okay" at bounding box center [426, 199] width 24 height 14
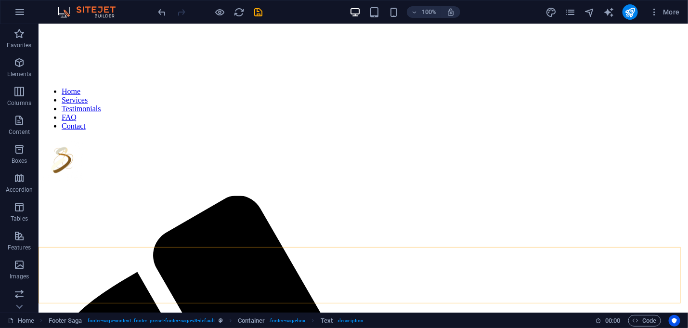
scroll to position [0, 0]
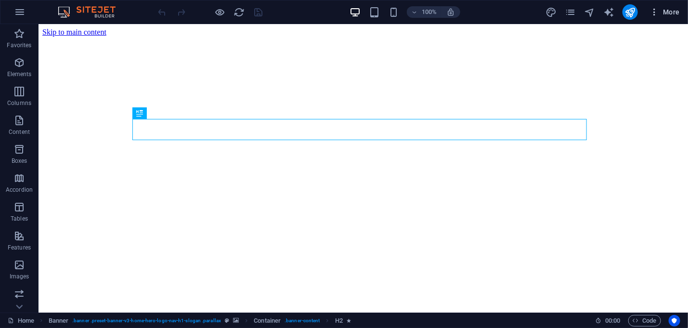
click at [658, 12] on icon "button" at bounding box center [655, 12] width 10 height 10
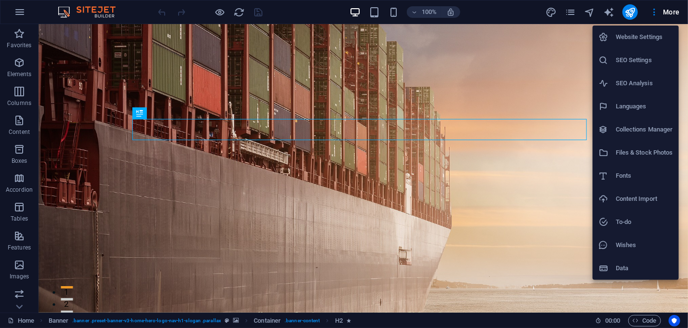
click at [32, 323] on div at bounding box center [344, 164] width 688 height 328
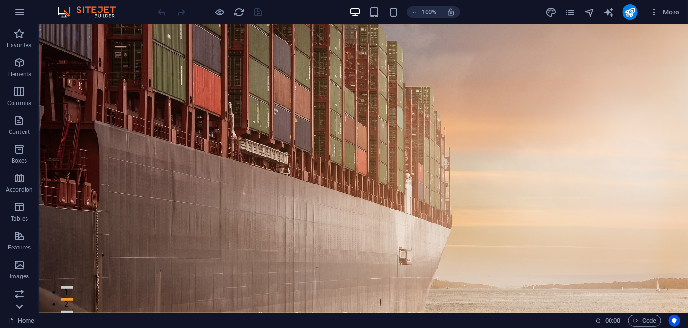
click at [20, 37] on icon at bounding box center [19, 29] width 13 height 13
click at [655, 10] on icon "button" at bounding box center [655, 12] width 10 height 10
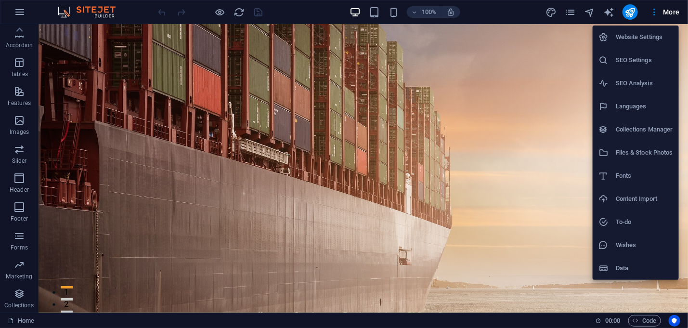
click at [637, 36] on h6 "Website Settings" at bounding box center [644, 37] width 57 height 12
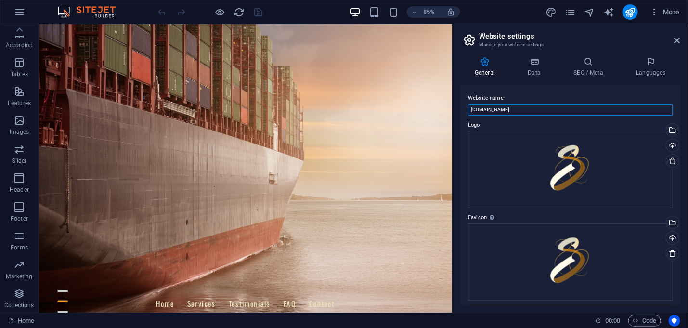
click at [546, 111] on input "shaexim.com" at bounding box center [570, 110] width 205 height 12
type input "s"
click at [677, 40] on icon at bounding box center [678, 41] width 6 height 8
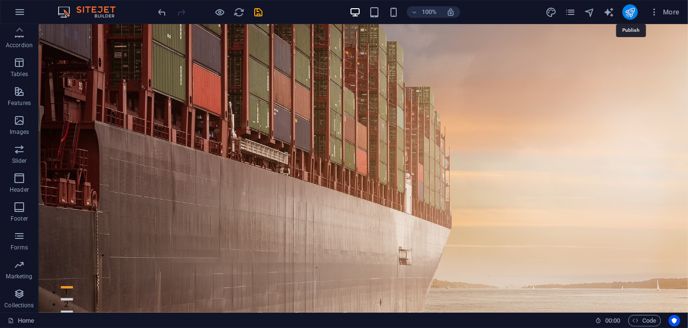
click at [627, 9] on icon "publish" at bounding box center [630, 12] width 11 height 11
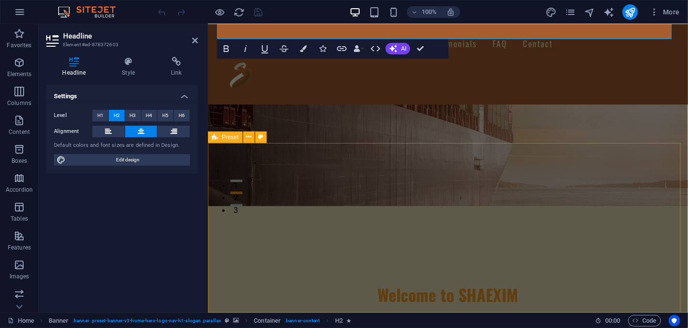
scroll to position [96, 0]
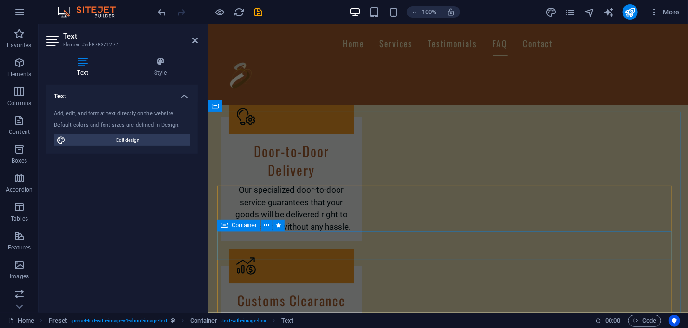
scroll to position [1204, 0]
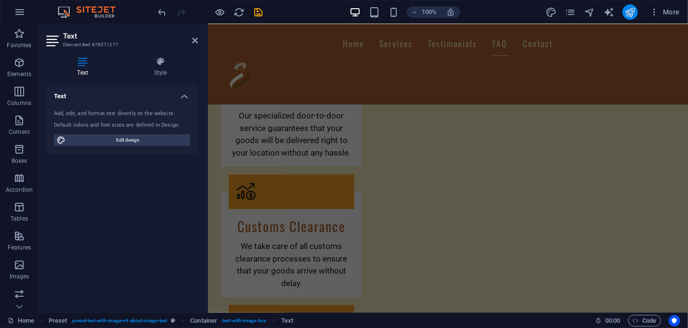
click at [630, 9] on icon "publish" at bounding box center [630, 12] width 11 height 11
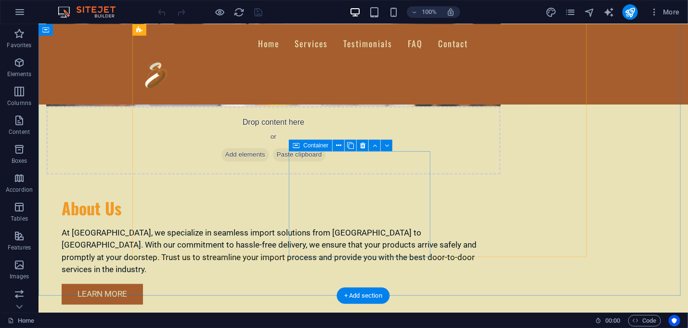
scroll to position [771, 0]
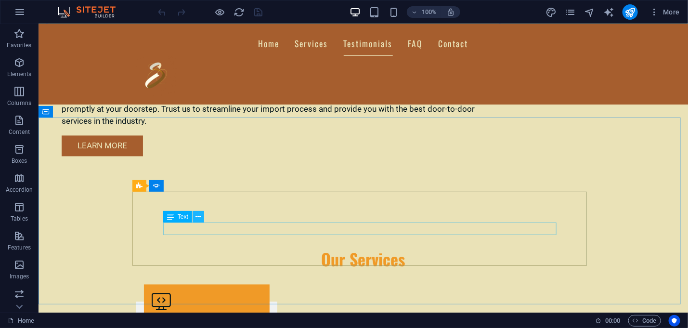
click at [197, 215] on icon at bounding box center [198, 217] width 5 height 10
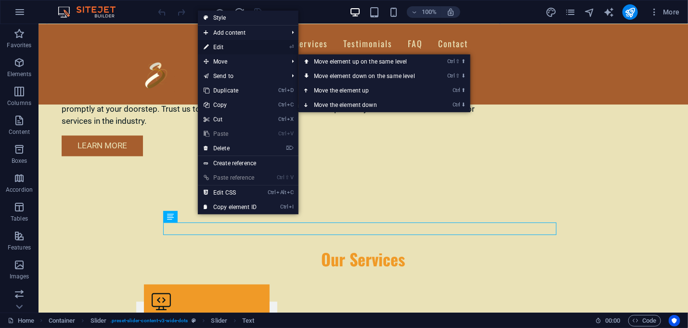
click at [220, 46] on link "⏎ Edit" at bounding box center [230, 47] width 65 height 14
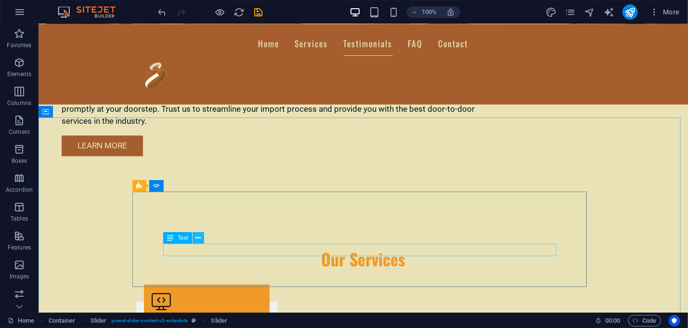
click at [200, 235] on icon at bounding box center [198, 238] width 5 height 10
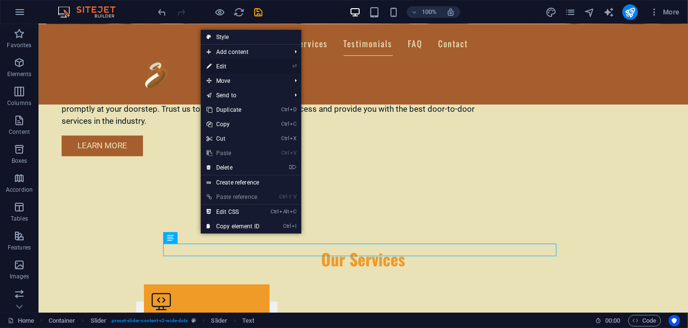
click at [233, 69] on link "⏎ Edit" at bounding box center [233, 66] width 65 height 14
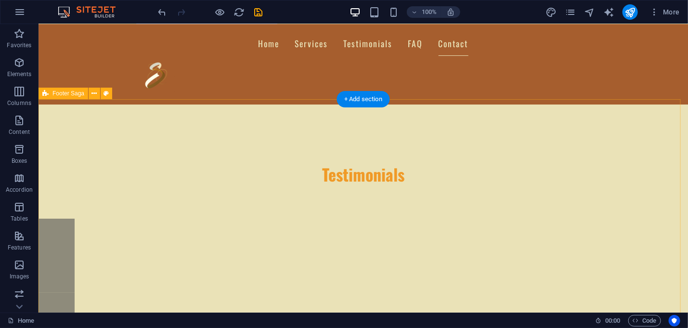
scroll to position [1840, 0]
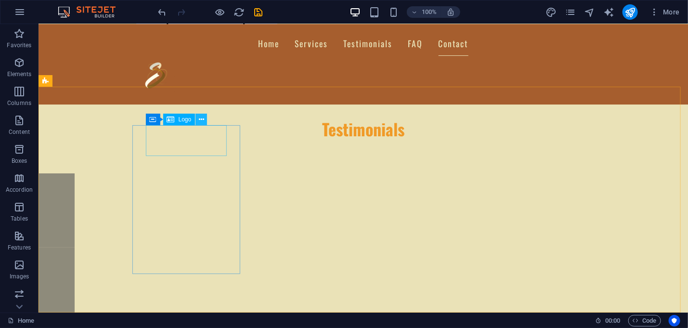
click at [201, 119] on icon at bounding box center [201, 120] width 5 height 10
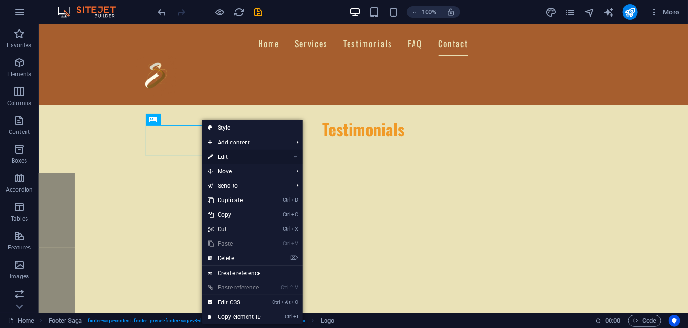
click at [224, 156] on link "⏎ Edit" at bounding box center [234, 157] width 65 height 14
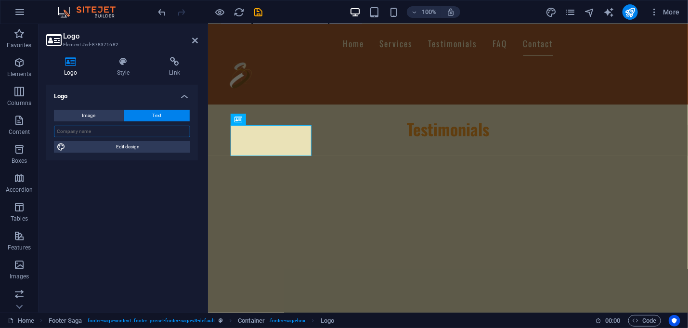
click at [121, 130] on input "text" at bounding box center [122, 132] width 136 height 12
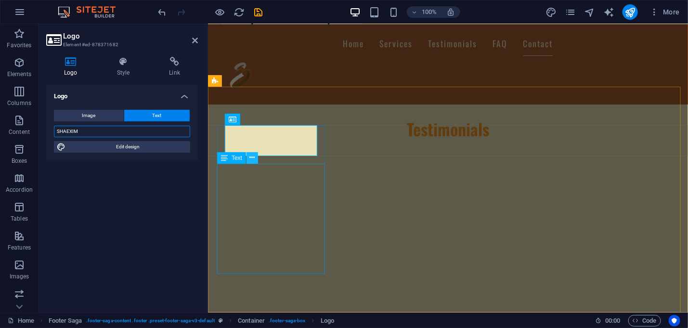
type input "SHAEXIM"
click at [251, 156] on icon at bounding box center [252, 158] width 5 height 10
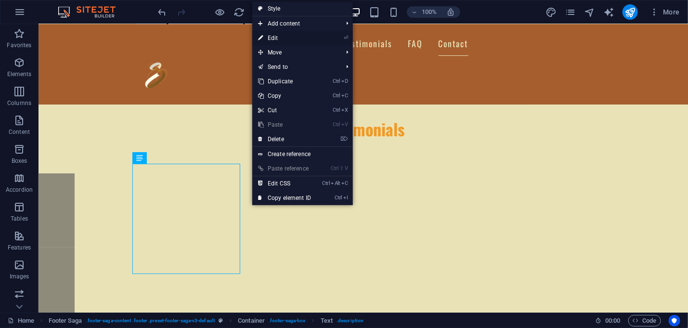
drag, startPoint x: 275, startPoint y: 39, endPoint x: 67, endPoint y: 25, distance: 207.6
click at [275, 39] on link "⏎ Edit" at bounding box center [284, 38] width 65 height 14
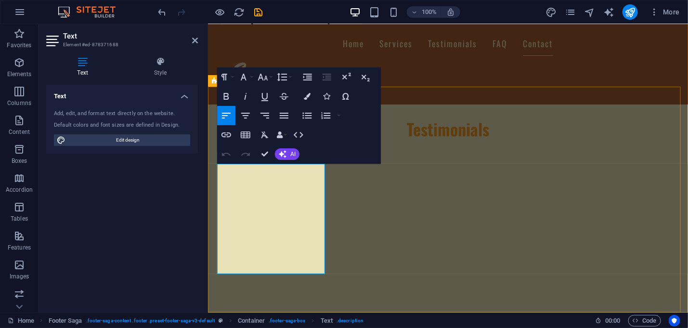
drag, startPoint x: 296, startPoint y: 266, endPoint x: 227, endPoint y: 265, distance: 68.9
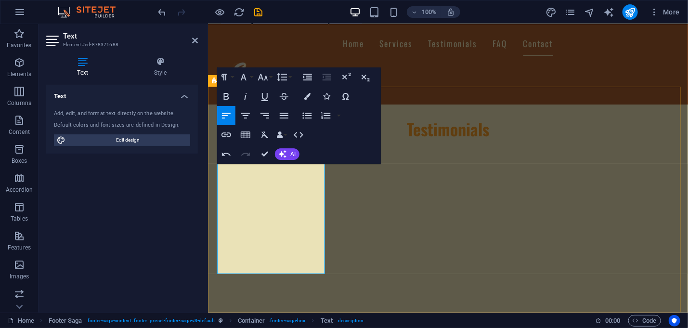
scroll to position [0, 4]
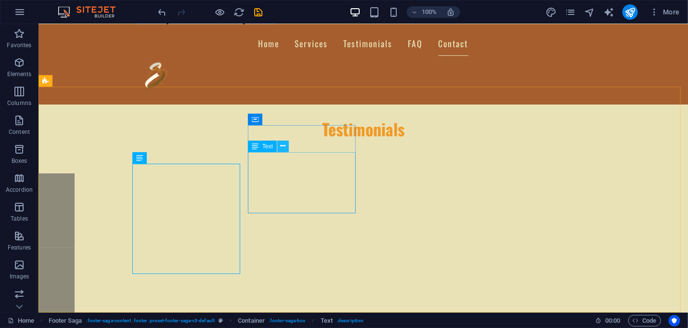
click at [283, 145] on icon at bounding box center [282, 146] width 5 height 10
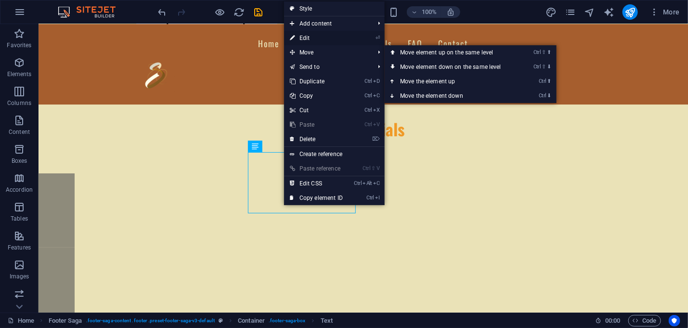
click at [298, 34] on link "⏎ Edit" at bounding box center [316, 38] width 65 height 14
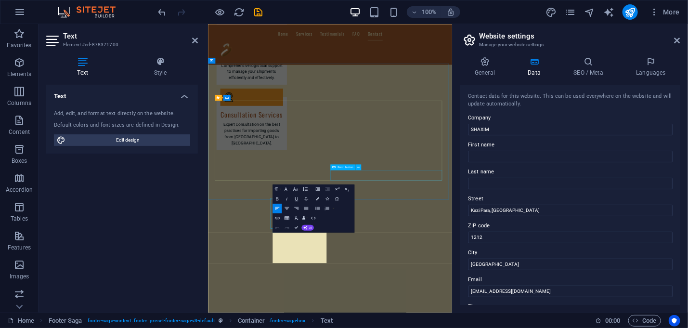
scroll to position [1620, 0]
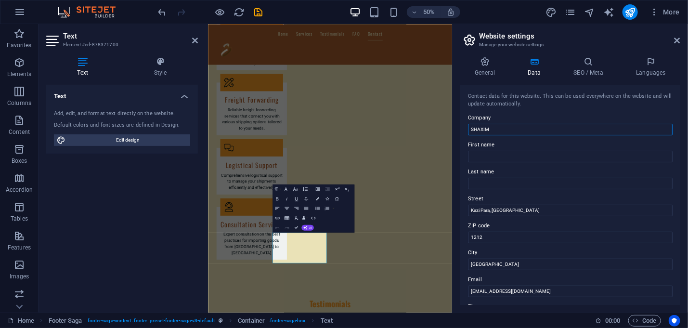
click at [479, 129] on input "SHAXIM" at bounding box center [570, 130] width 205 height 12
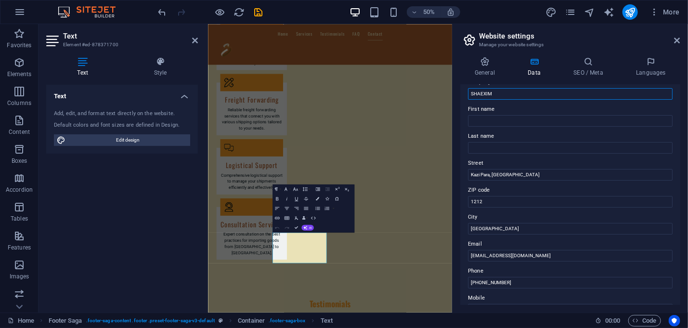
scroll to position [48, 0]
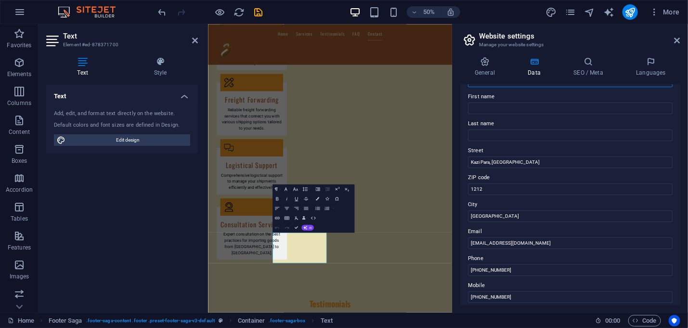
type input "SHAEXIM"
drag, startPoint x: 513, startPoint y: 158, endPoint x: 459, endPoint y: 158, distance: 54.0
click at [459, 158] on div "General Data SEO / Meta Languages Website name Logo Drag files here, click to c…" at bounding box center [571, 181] width 236 height 264
paste input "[GEOGRAPHIC_DATA] (4th Floor), [GEOGRAPHIC_DATA] -1216"
drag, startPoint x: 586, startPoint y: 160, endPoint x: 568, endPoint y: 160, distance: 17.8
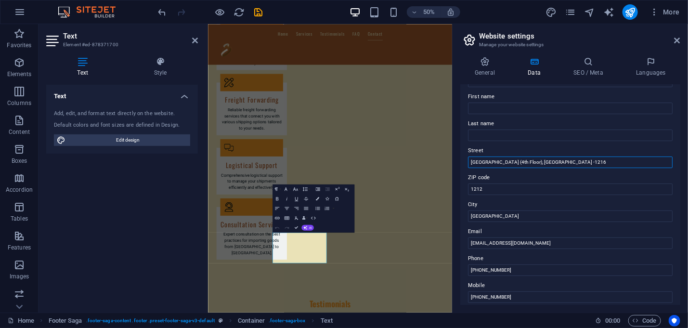
click at [568, 160] on input "[GEOGRAPHIC_DATA] (4th Floor), [GEOGRAPHIC_DATA] -1216" at bounding box center [570, 163] width 205 height 12
type input "[GEOGRAPHIC_DATA] (4th Floor), [GEOGRAPHIC_DATA], [GEOGRAPHIC_DATA]"
drag, startPoint x: 549, startPoint y: 211, endPoint x: 464, endPoint y: 211, distance: 85.3
click at [464, 211] on div "Contact data for this website. This can be used everywhere on the website and w…" at bounding box center [571, 195] width 220 height 220
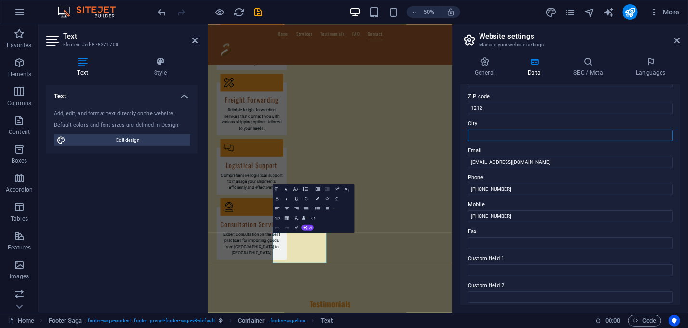
scroll to position [145, 0]
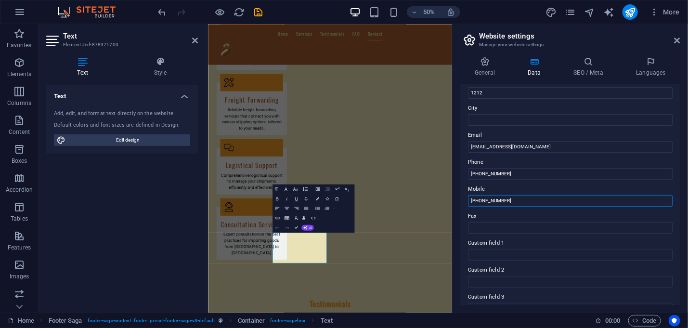
drag, startPoint x: 512, startPoint y: 200, endPoint x: 465, endPoint y: 199, distance: 46.7
click at [465, 199] on div "Contact data for this website. This can be used everywhere on the website and w…" at bounding box center [571, 195] width 220 height 220
click at [514, 202] on input "[PHONE_NUMBER]" at bounding box center [570, 201] width 205 height 12
type input "[PHONE_NUMBER]"
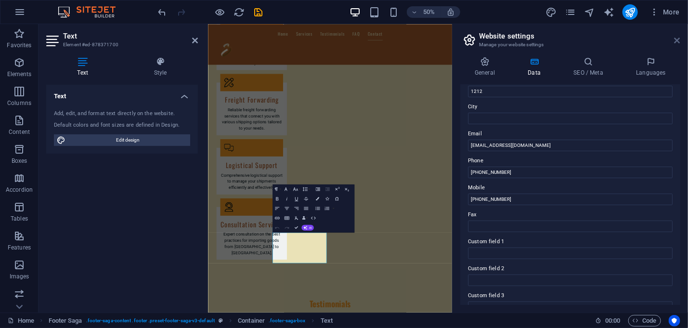
drag, startPoint x: 676, startPoint y: 40, endPoint x: 466, endPoint y: 20, distance: 210.6
click at [676, 40] on icon at bounding box center [678, 41] width 6 height 8
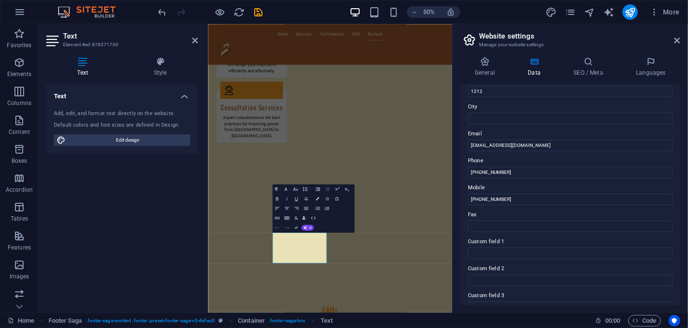
scroll to position [1840, 0]
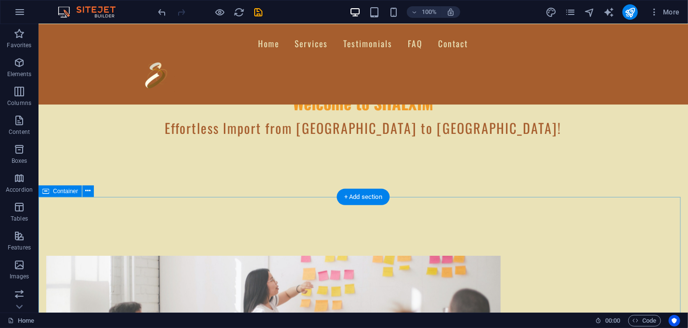
scroll to position [9, 0]
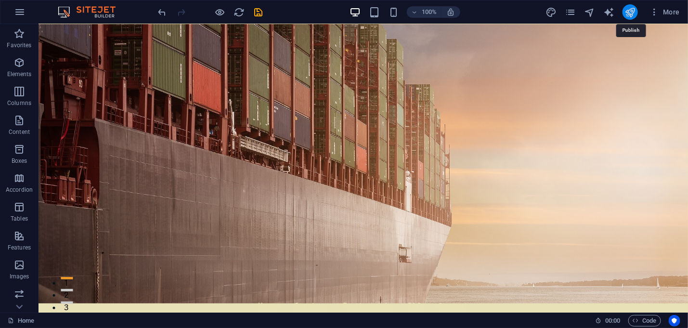
click at [627, 14] on icon "publish" at bounding box center [630, 12] width 11 height 11
